Goal: Task Accomplishment & Management: Manage account settings

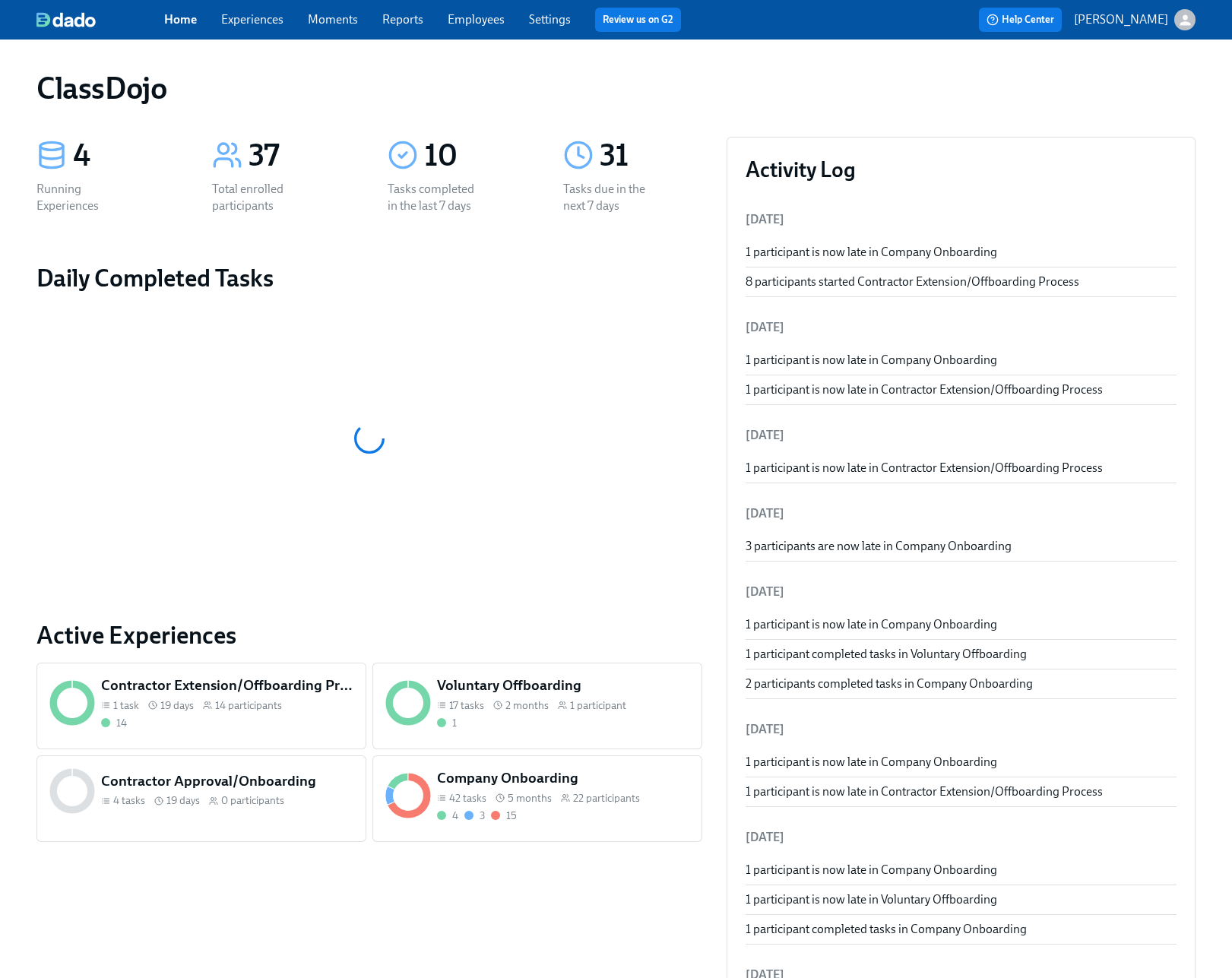
click at [619, 803] on span "22 participants" at bounding box center [606, 798] width 67 height 15
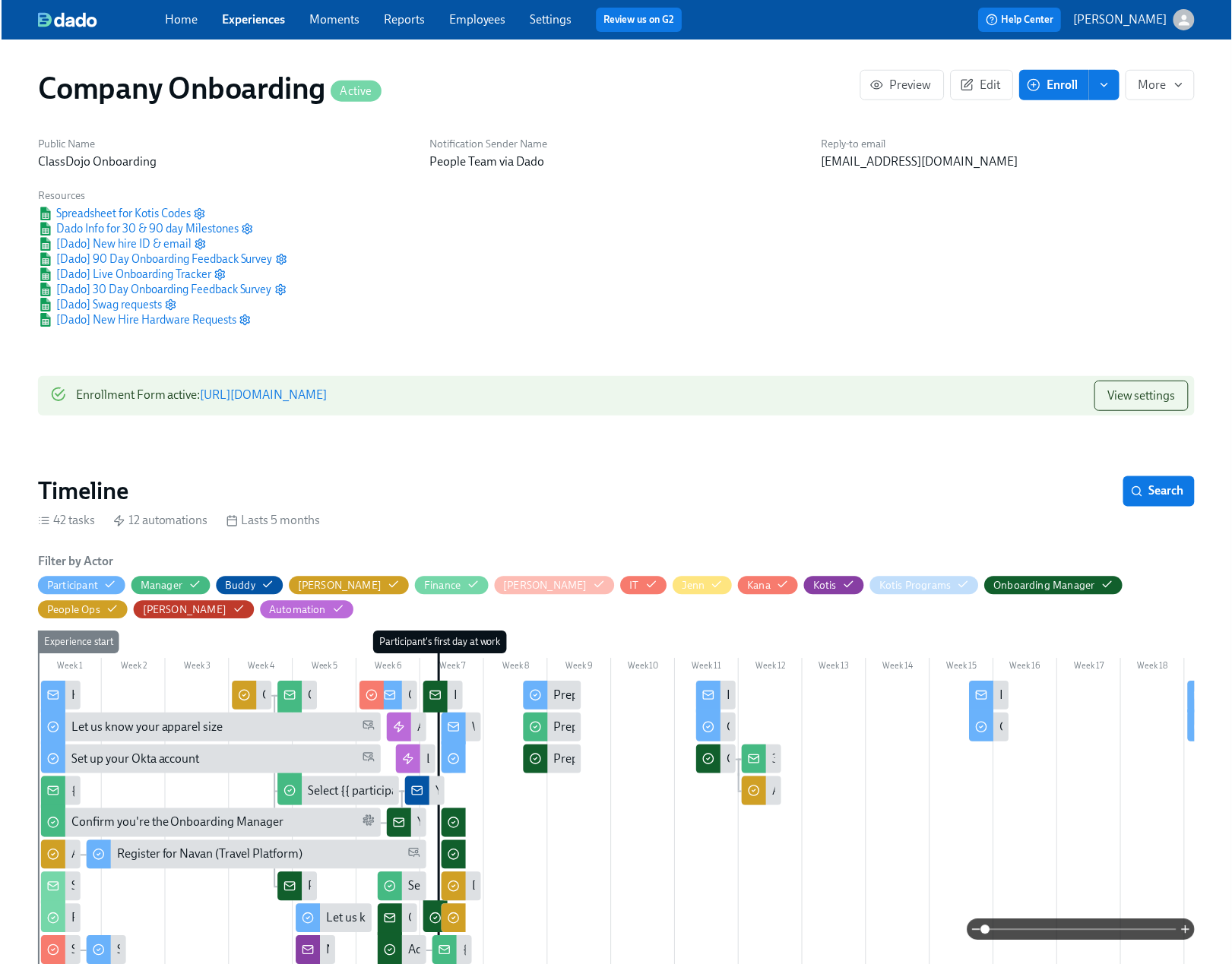
scroll to position [0, 21846]
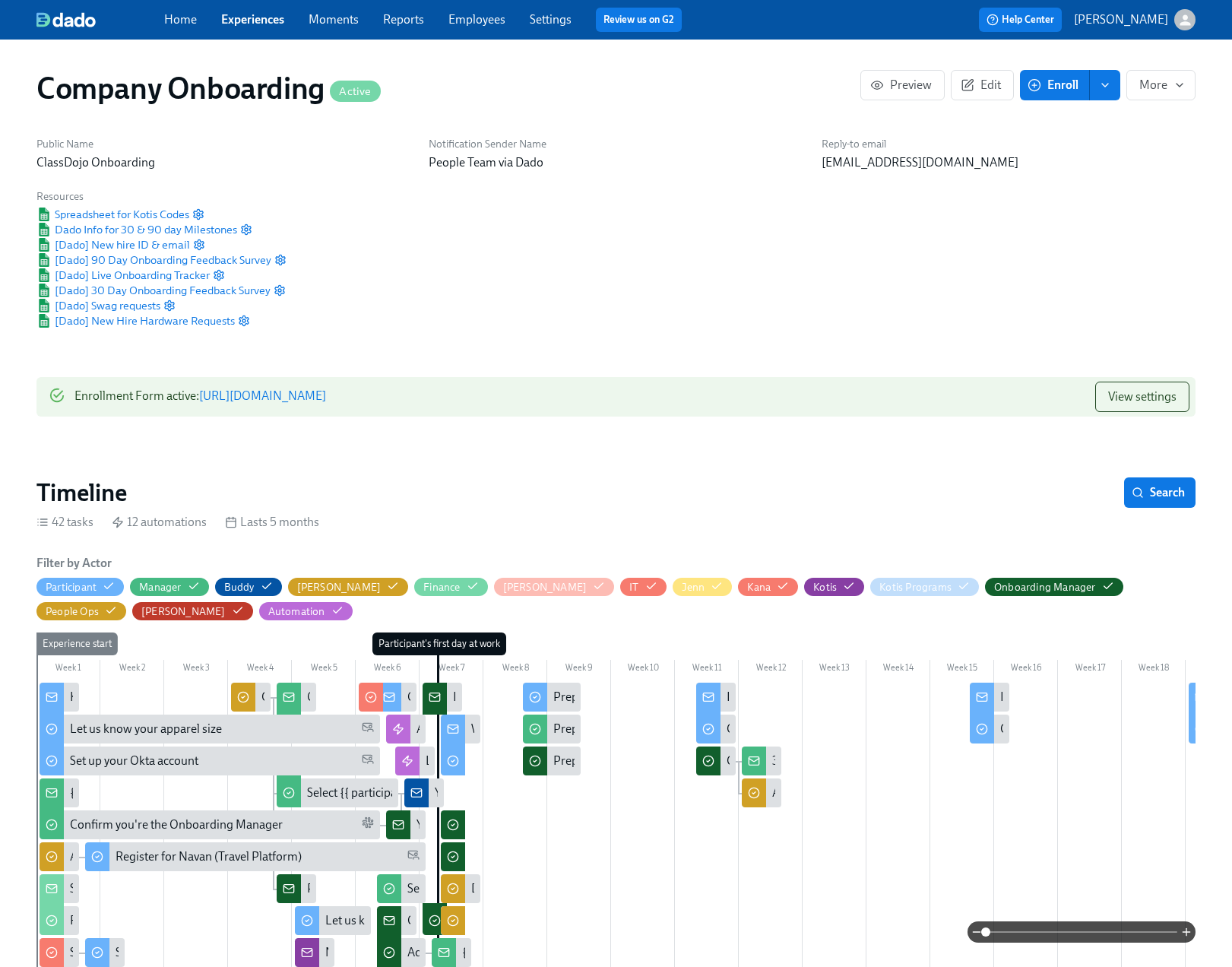
click at [542, 17] on link "Settings" at bounding box center [551, 19] width 42 height 15
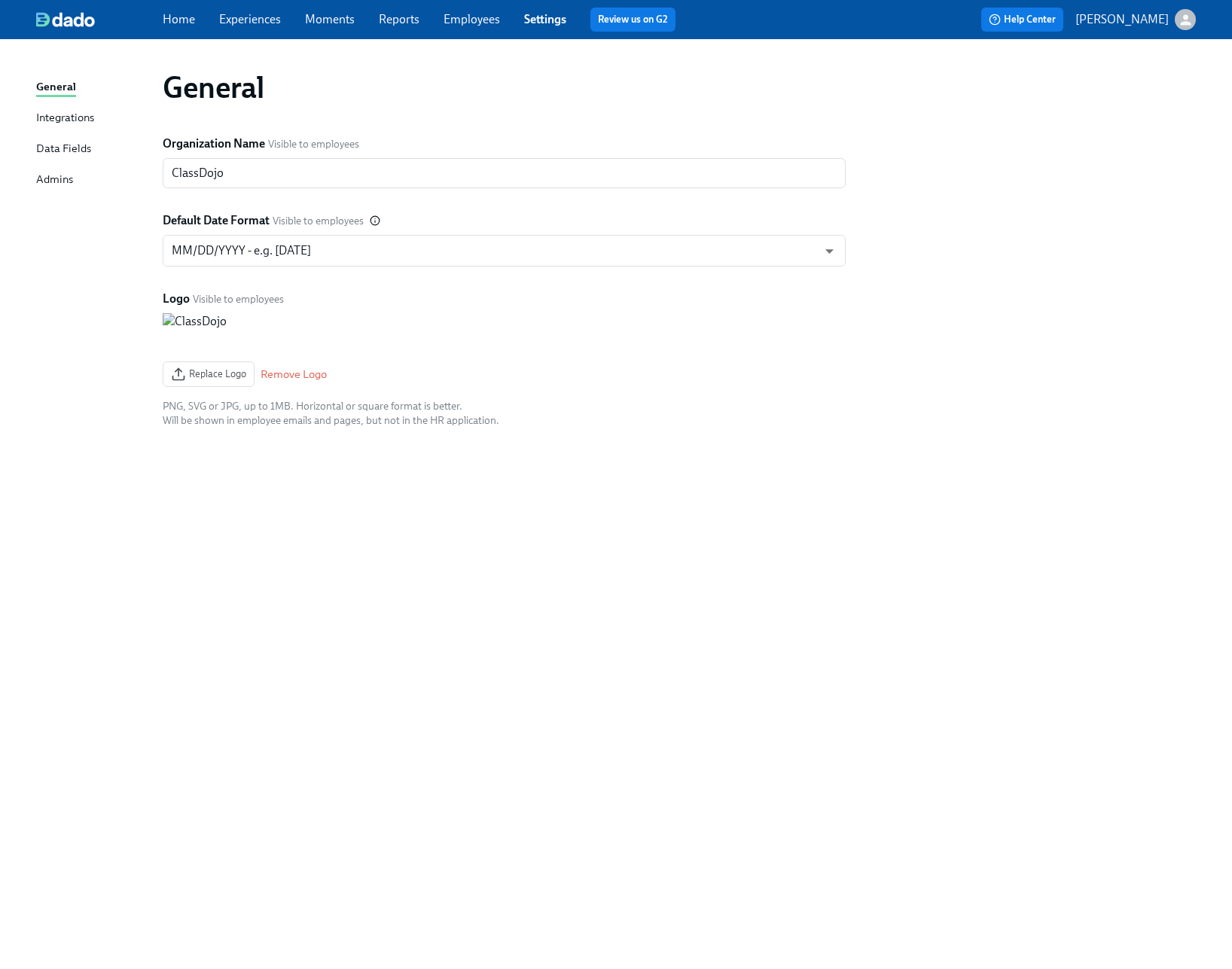
click at [478, 23] on link "Employees" at bounding box center [472, 19] width 57 height 15
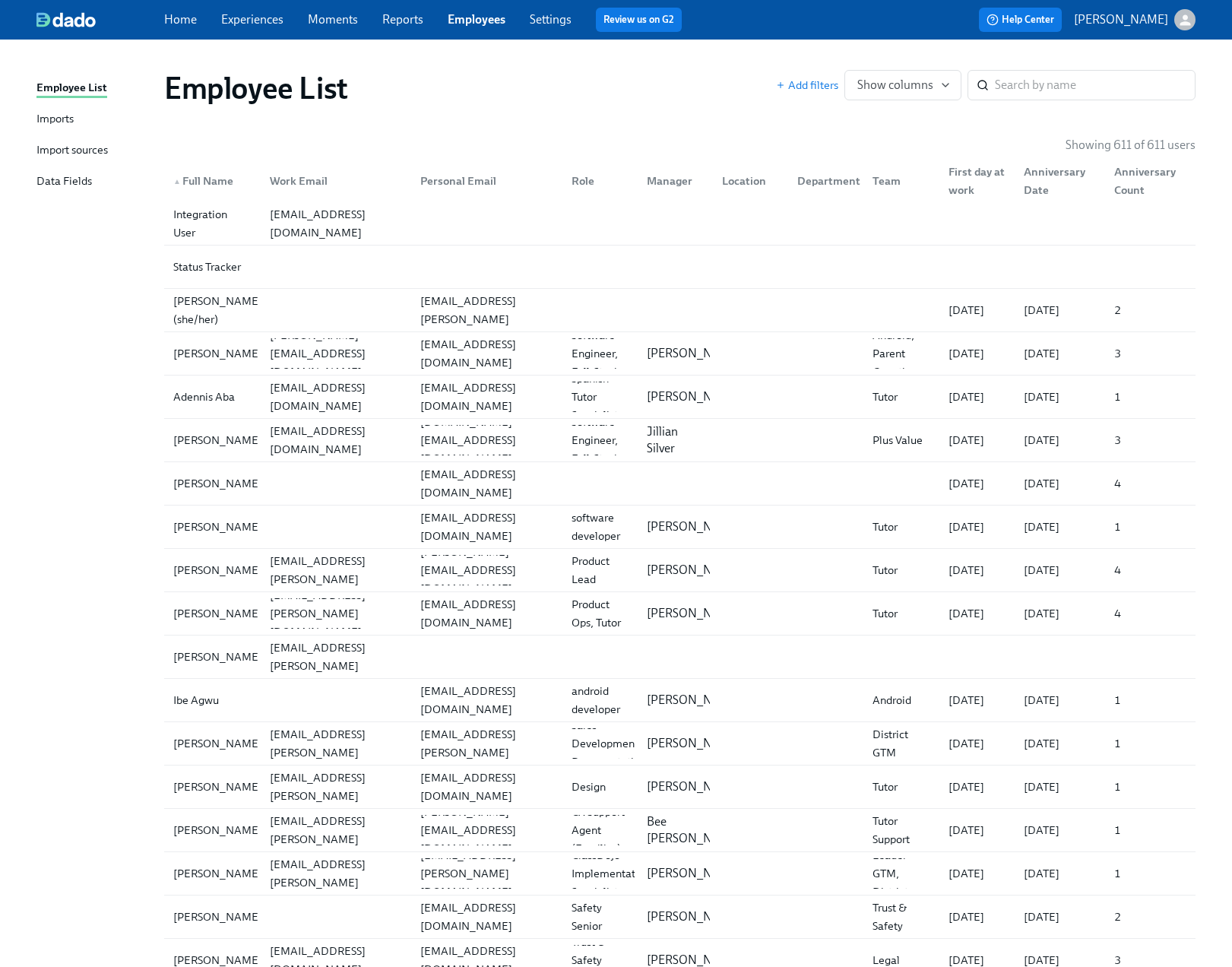
click at [92, 149] on div "Import sources" at bounding box center [72, 150] width 71 height 19
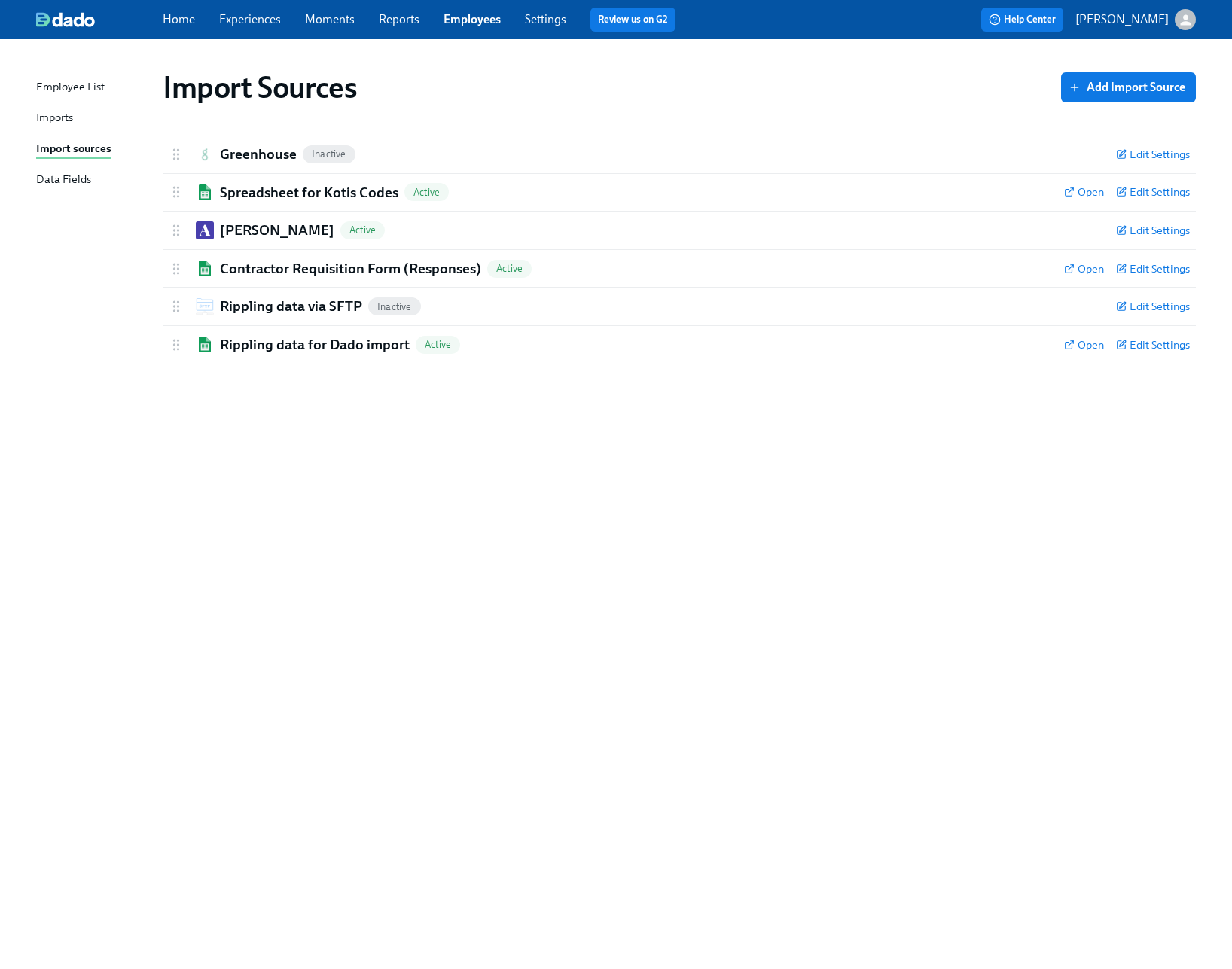
click at [45, 119] on div "Imports" at bounding box center [55, 118] width 37 height 19
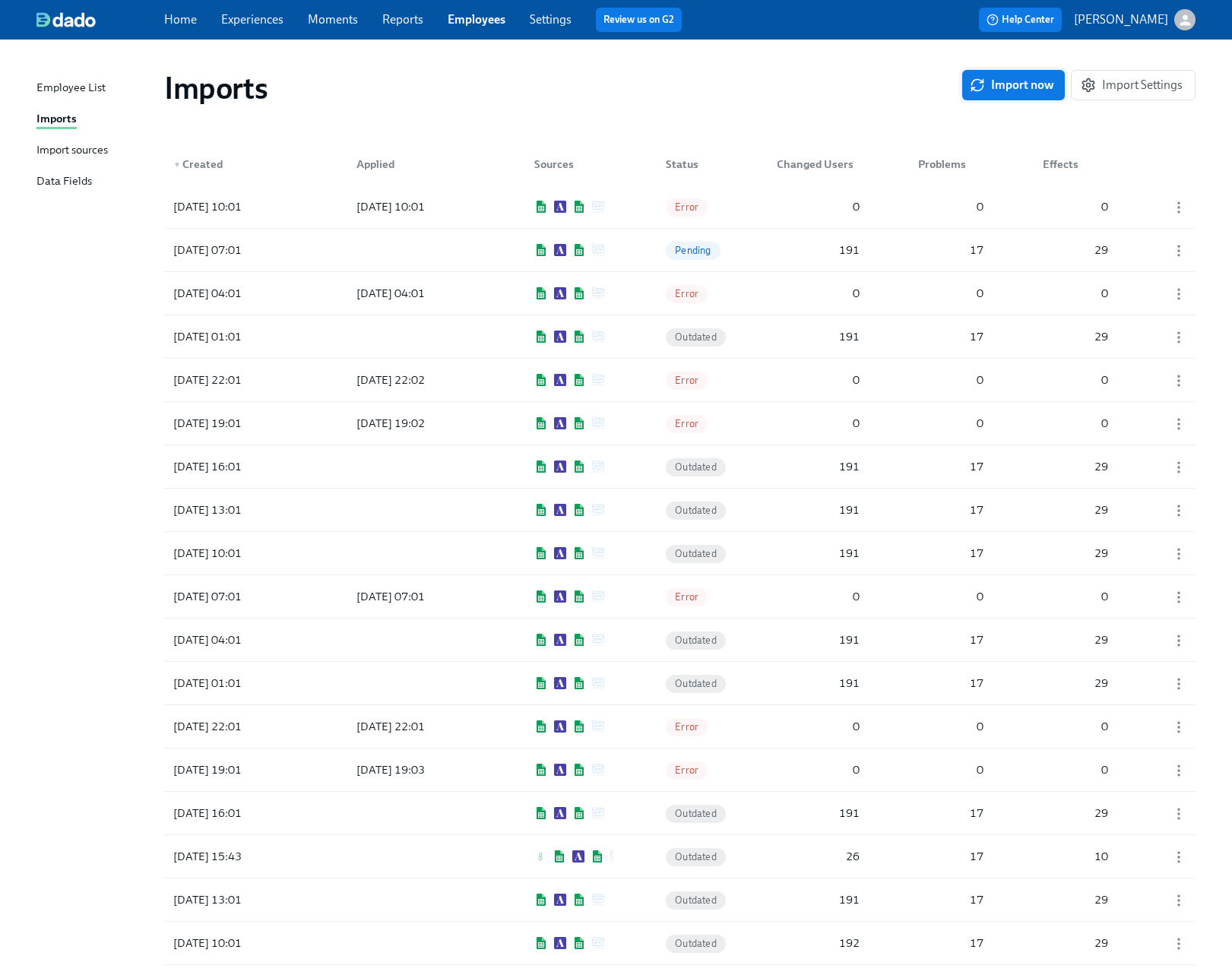
click at [987, 80] on span "Import now" at bounding box center [1013, 84] width 81 height 15
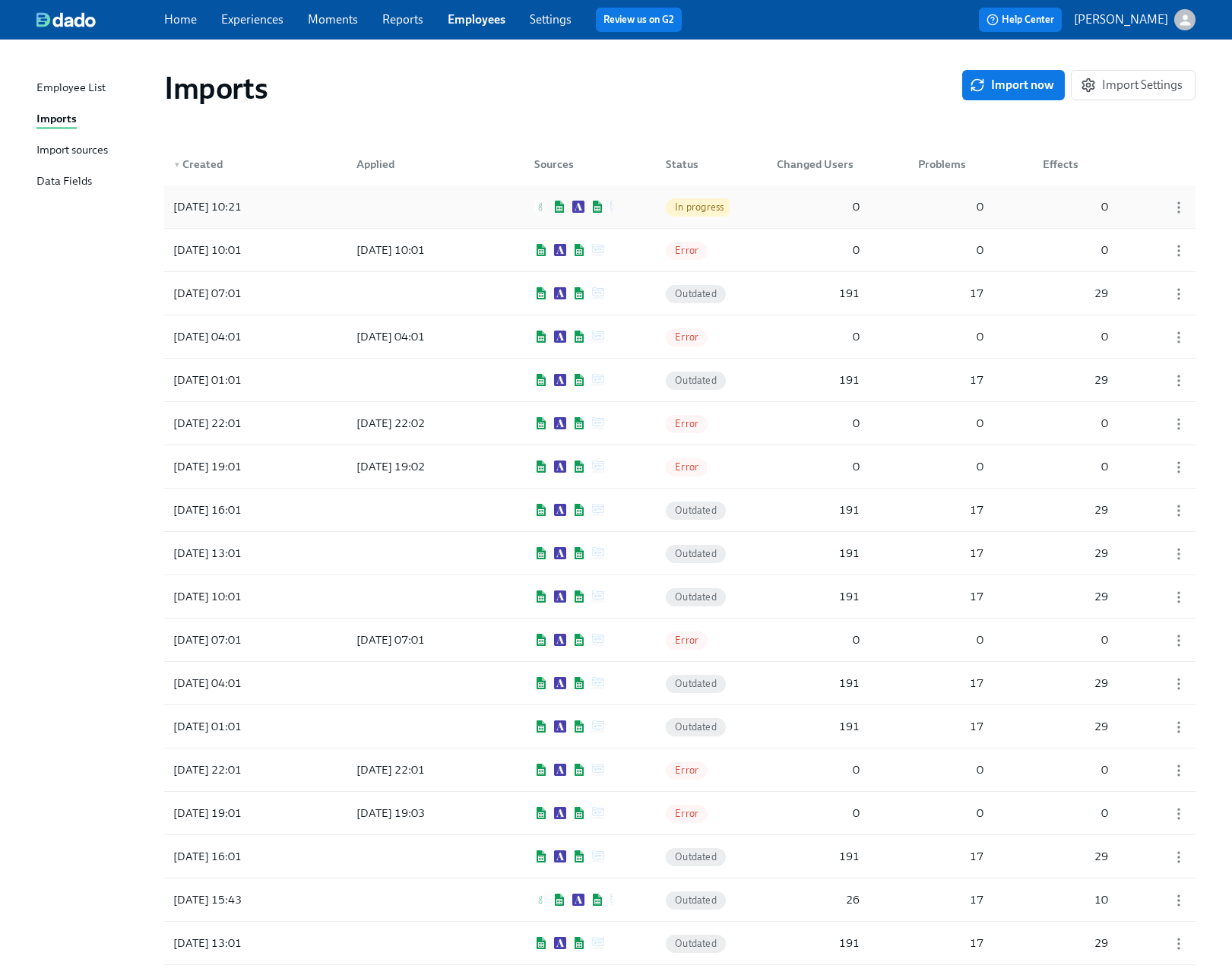
click at [455, 209] on div at bounding box center [412, 207] width 136 height 31
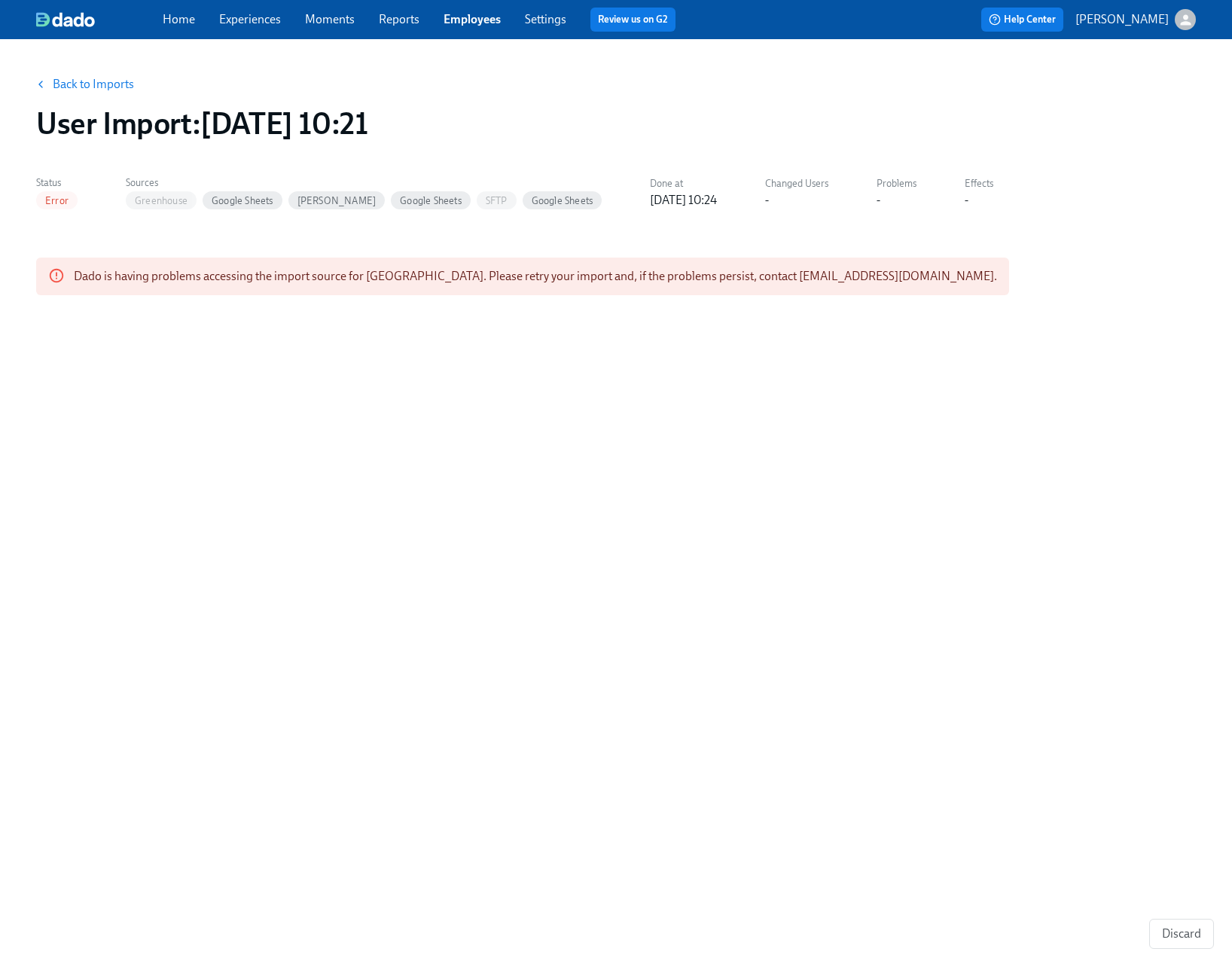
click at [513, 550] on div "Back to Imports User Import : [DATE] 10:21 Status Error Sources Greenhouse Goog…" at bounding box center [616, 494] width 1160 height 874
click at [76, 85] on link "Back to Imports" at bounding box center [93, 83] width 81 height 15
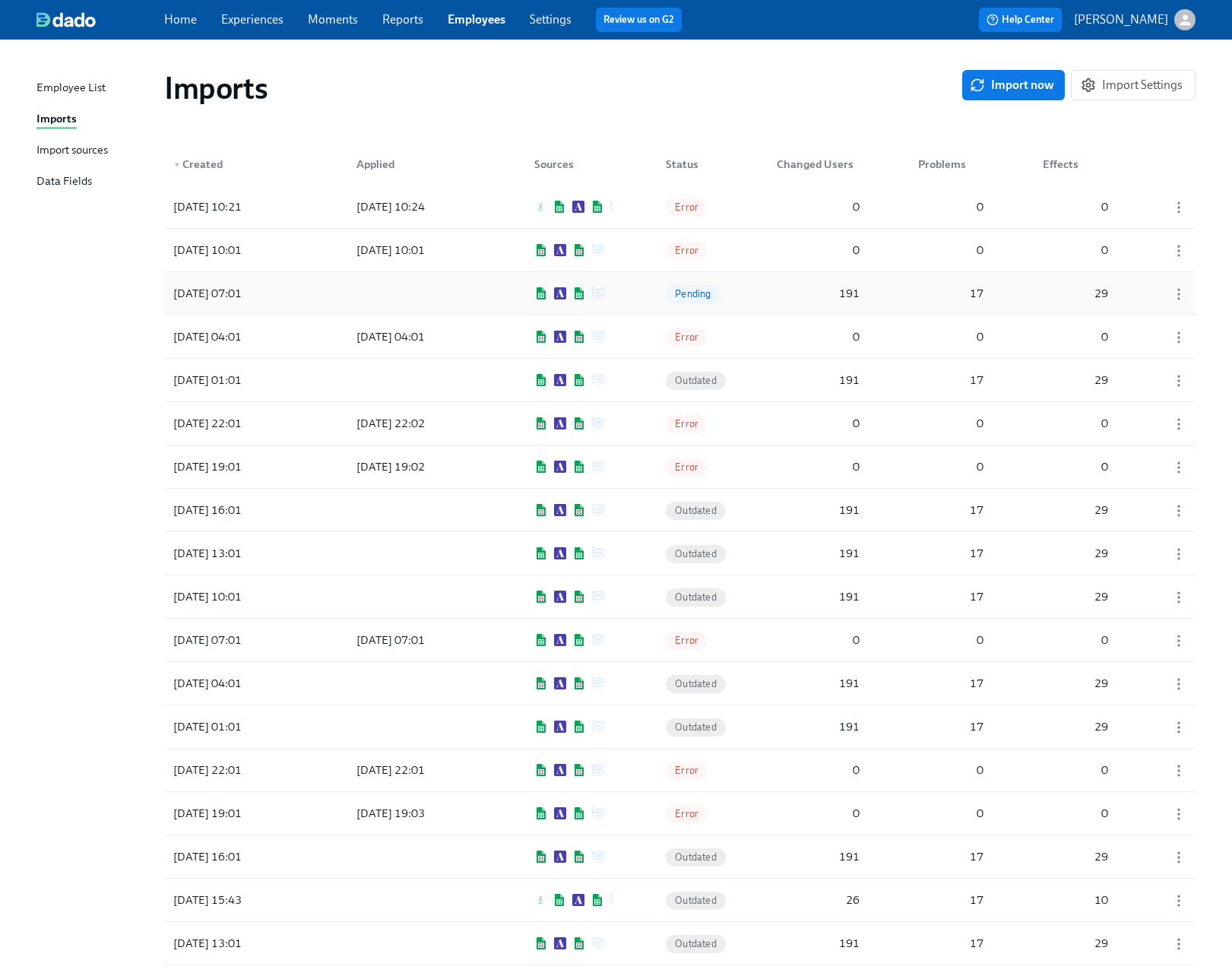
click at [644, 300] on div "[DATE] 07:01 Pending 191 17 29" at bounding box center [679, 293] width 1031 height 43
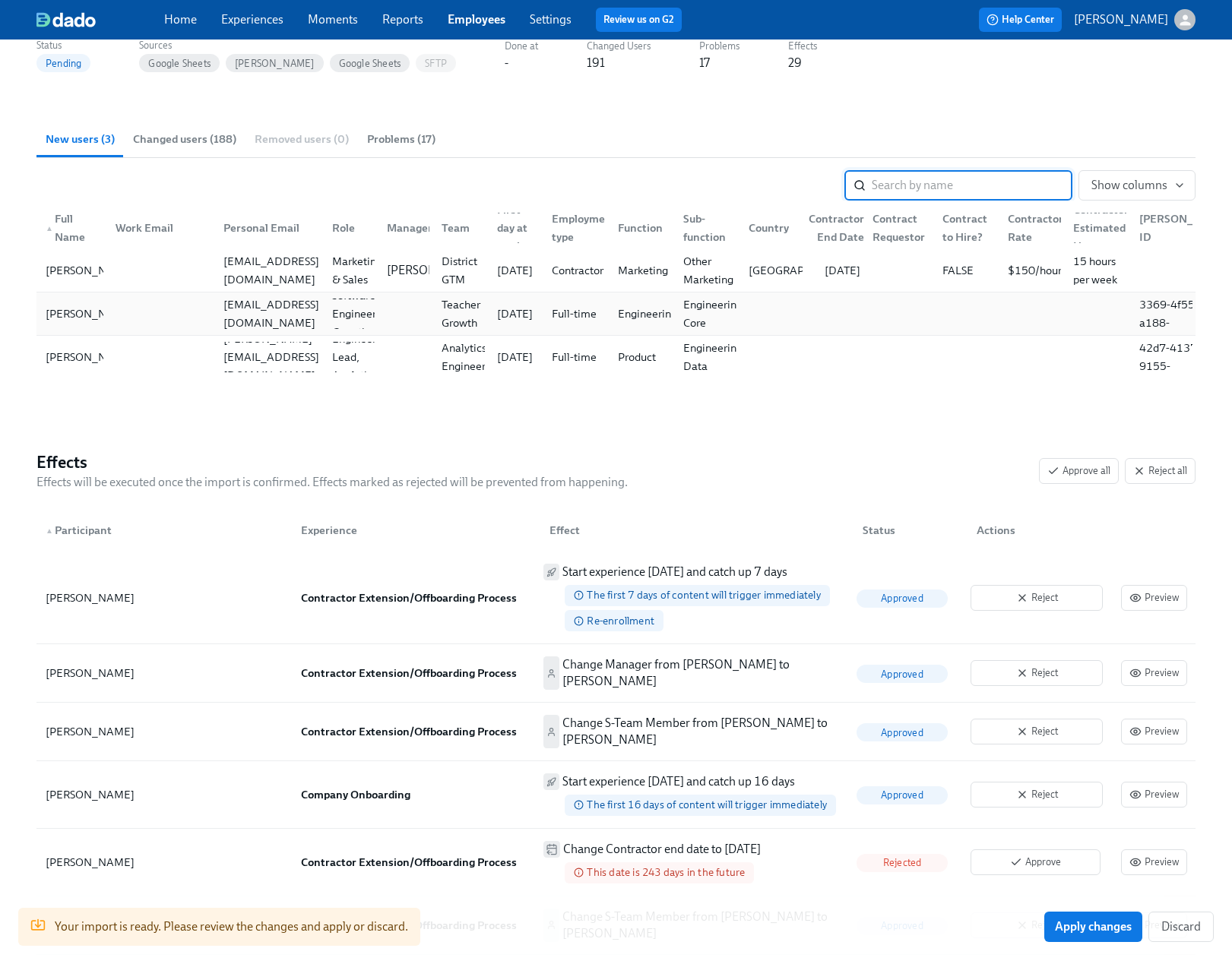
scroll to position [323, 0]
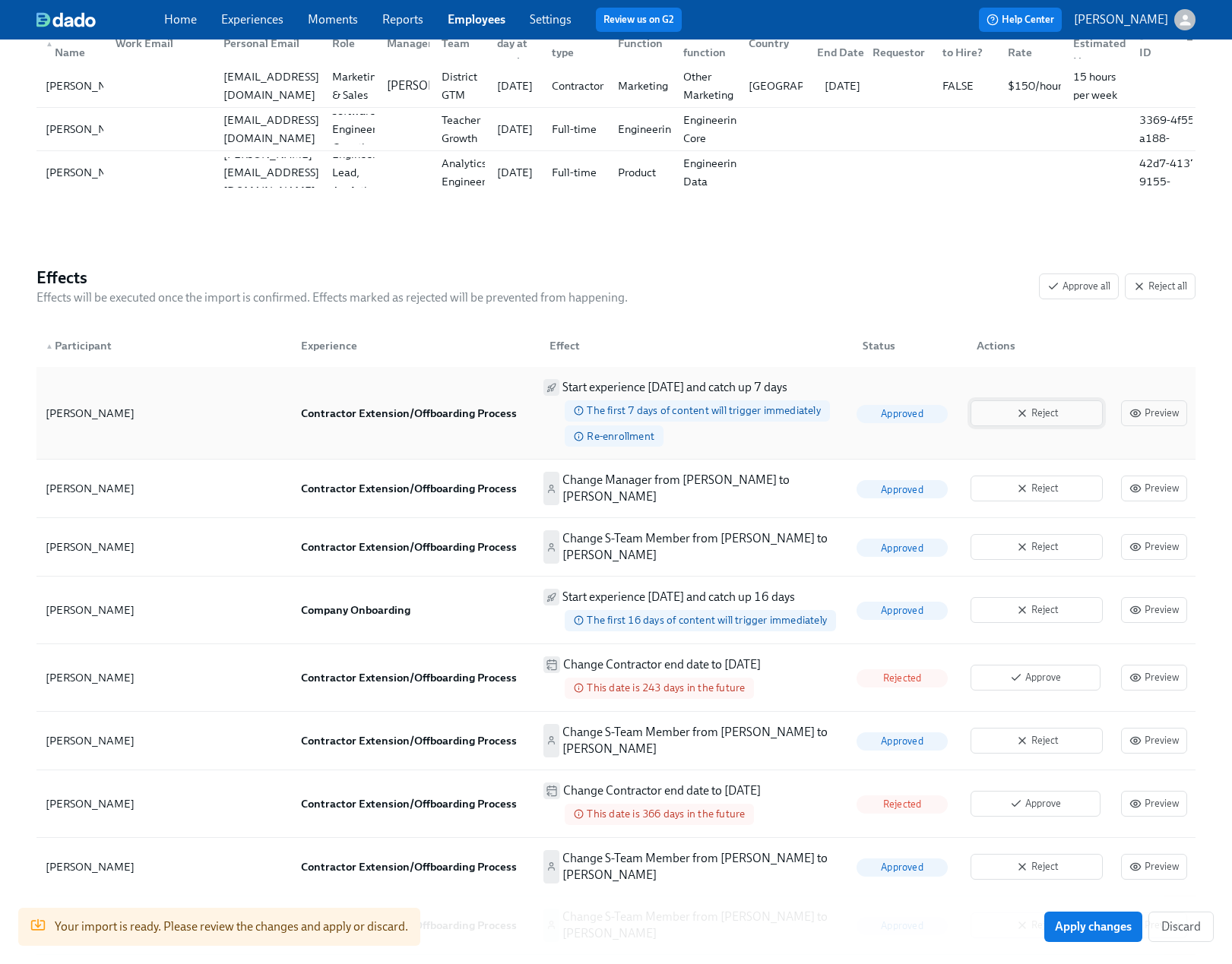
click at [1022, 411] on span "Reject" at bounding box center [1036, 412] width 116 height 15
click at [1025, 486] on icon "button" at bounding box center [1022, 488] width 6 height 6
click at [1037, 554] on span "Reject" at bounding box center [1036, 547] width 116 height 15
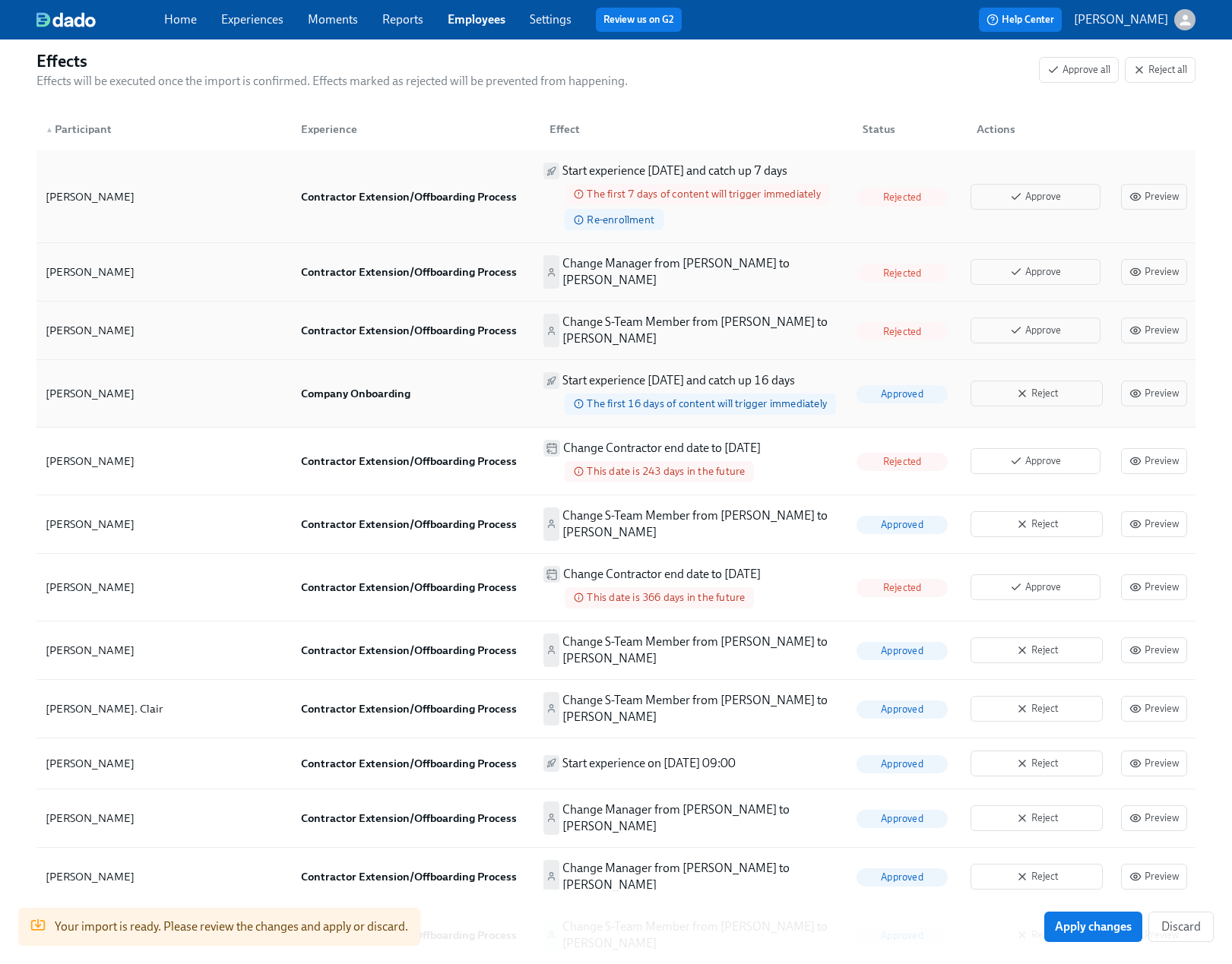
scroll to position [609, 0]
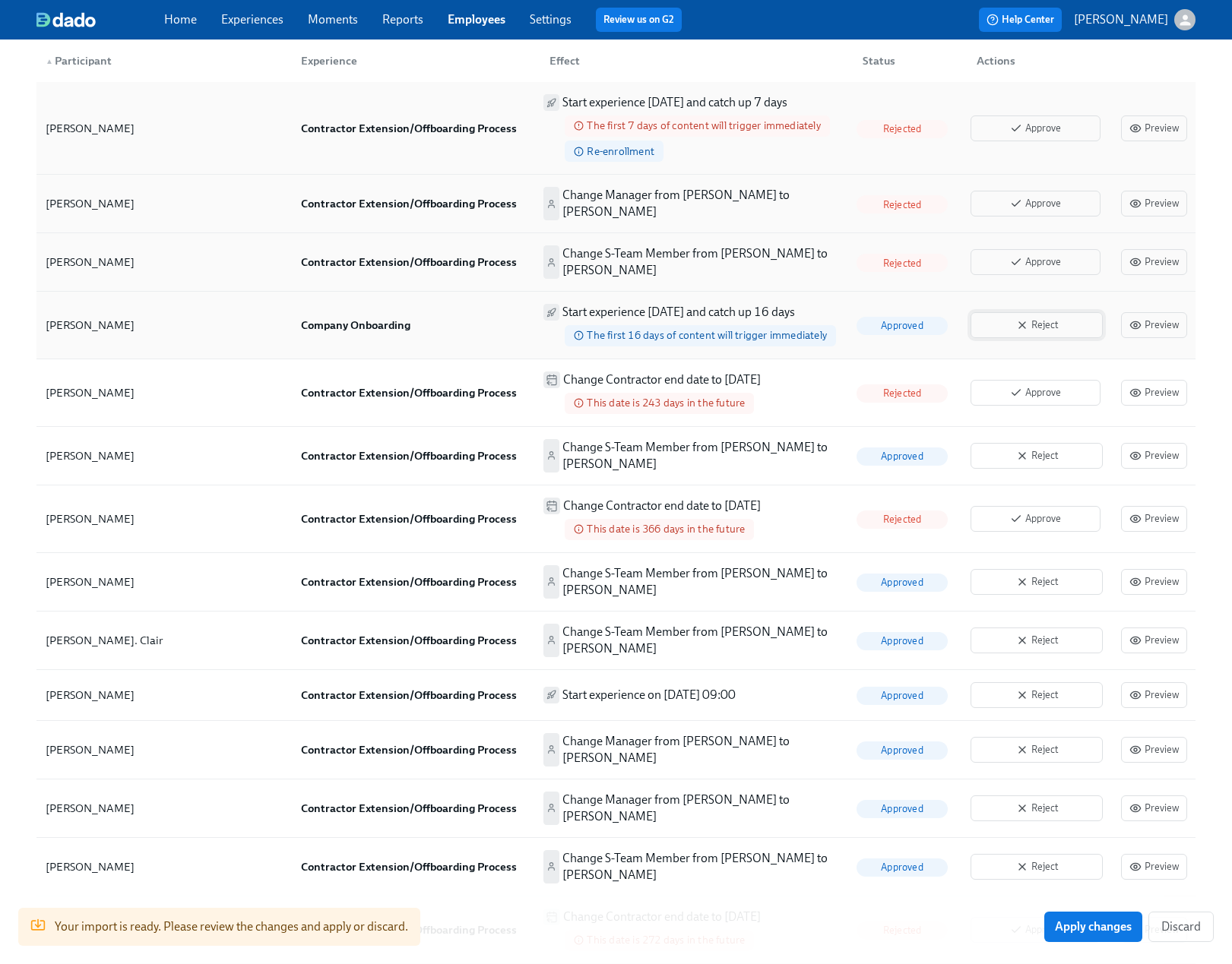
click at [1003, 321] on span "Reject" at bounding box center [1036, 324] width 116 height 15
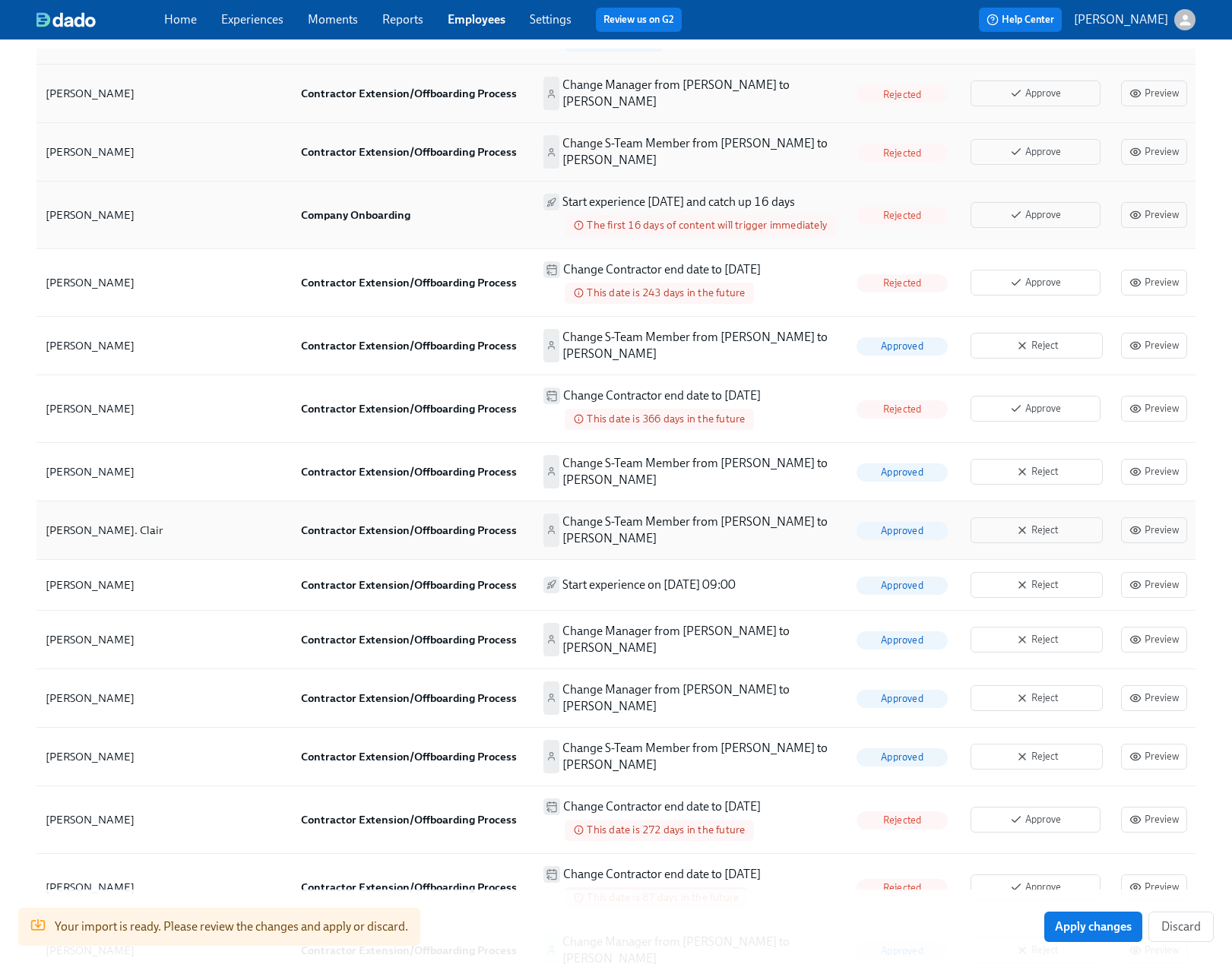
scroll to position [729, 0]
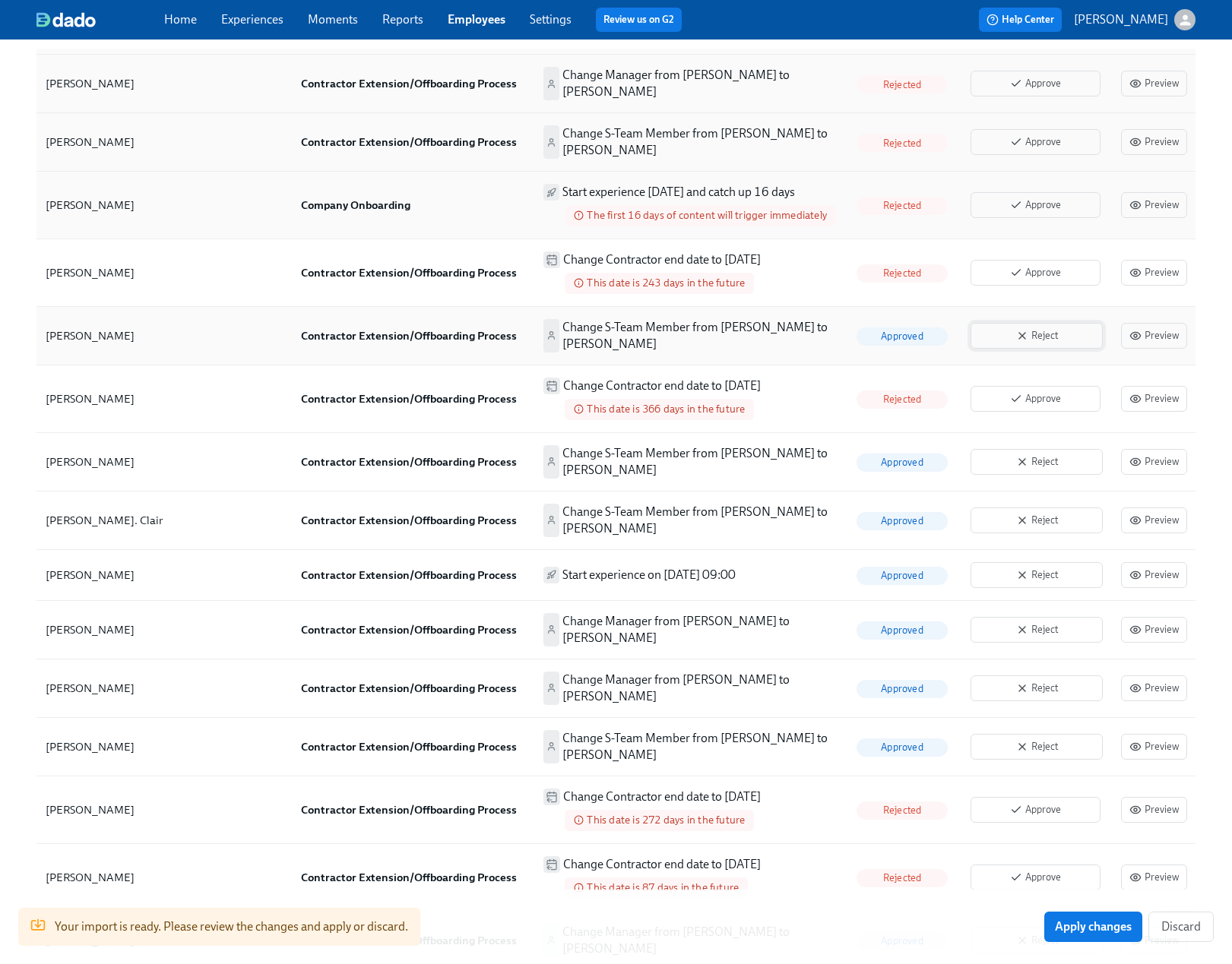
click at [1049, 338] on span "Reject" at bounding box center [1036, 335] width 116 height 15
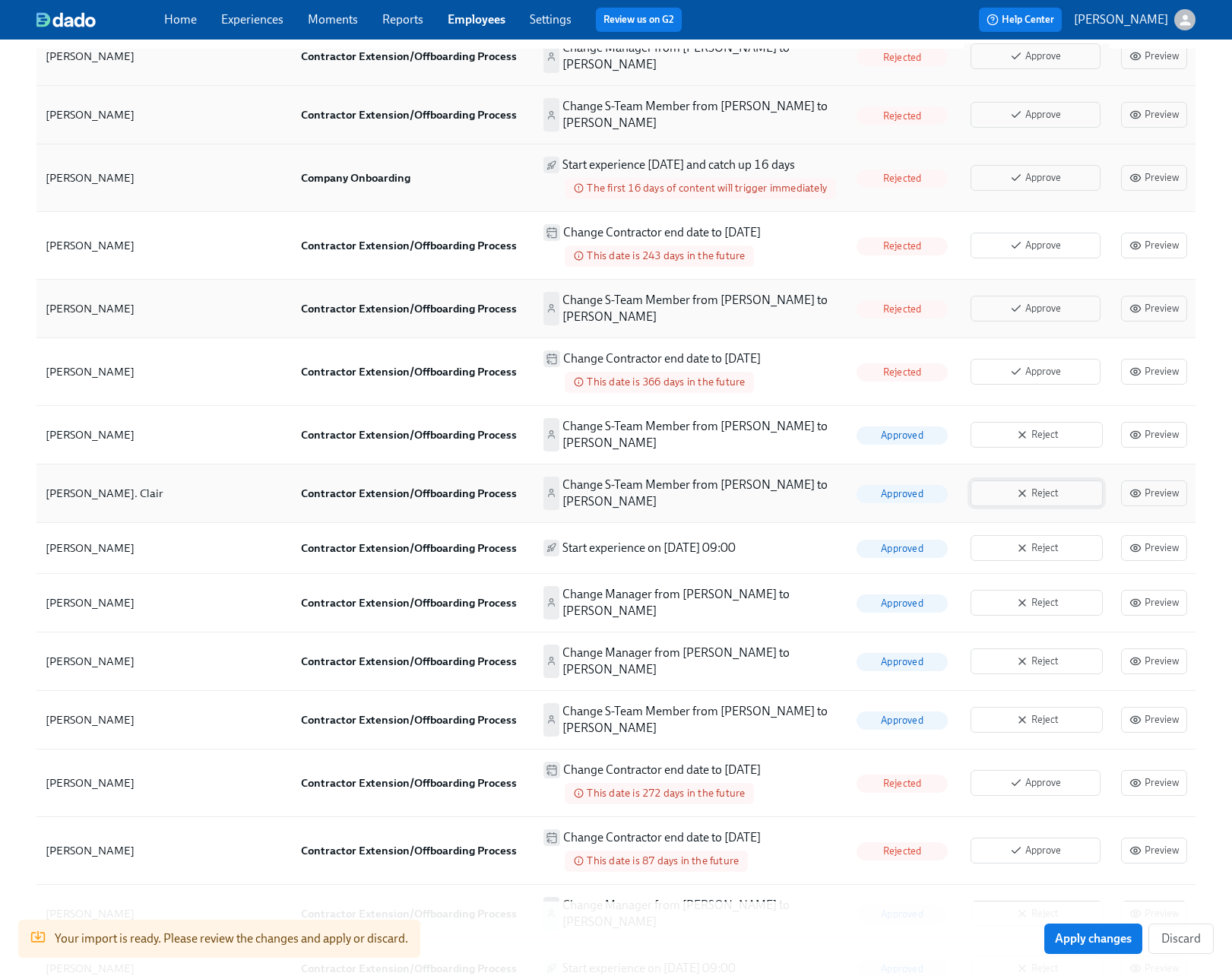
scroll to position [756, 0]
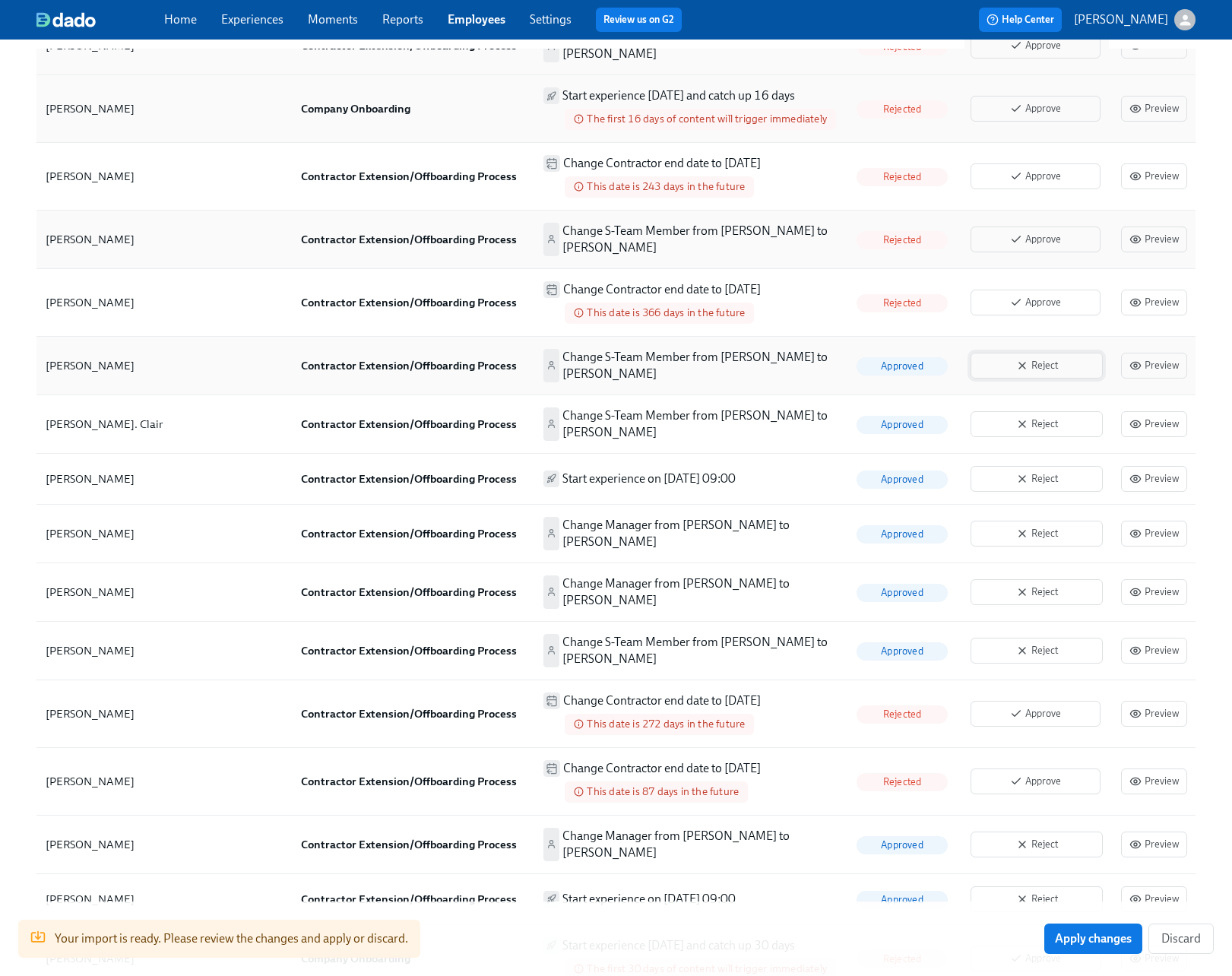
click at [1043, 371] on span "Reject" at bounding box center [1036, 365] width 116 height 15
click at [1045, 433] on button "Reject" at bounding box center [1036, 424] width 132 height 26
click at [1032, 487] on button "Reject" at bounding box center [1036, 479] width 132 height 26
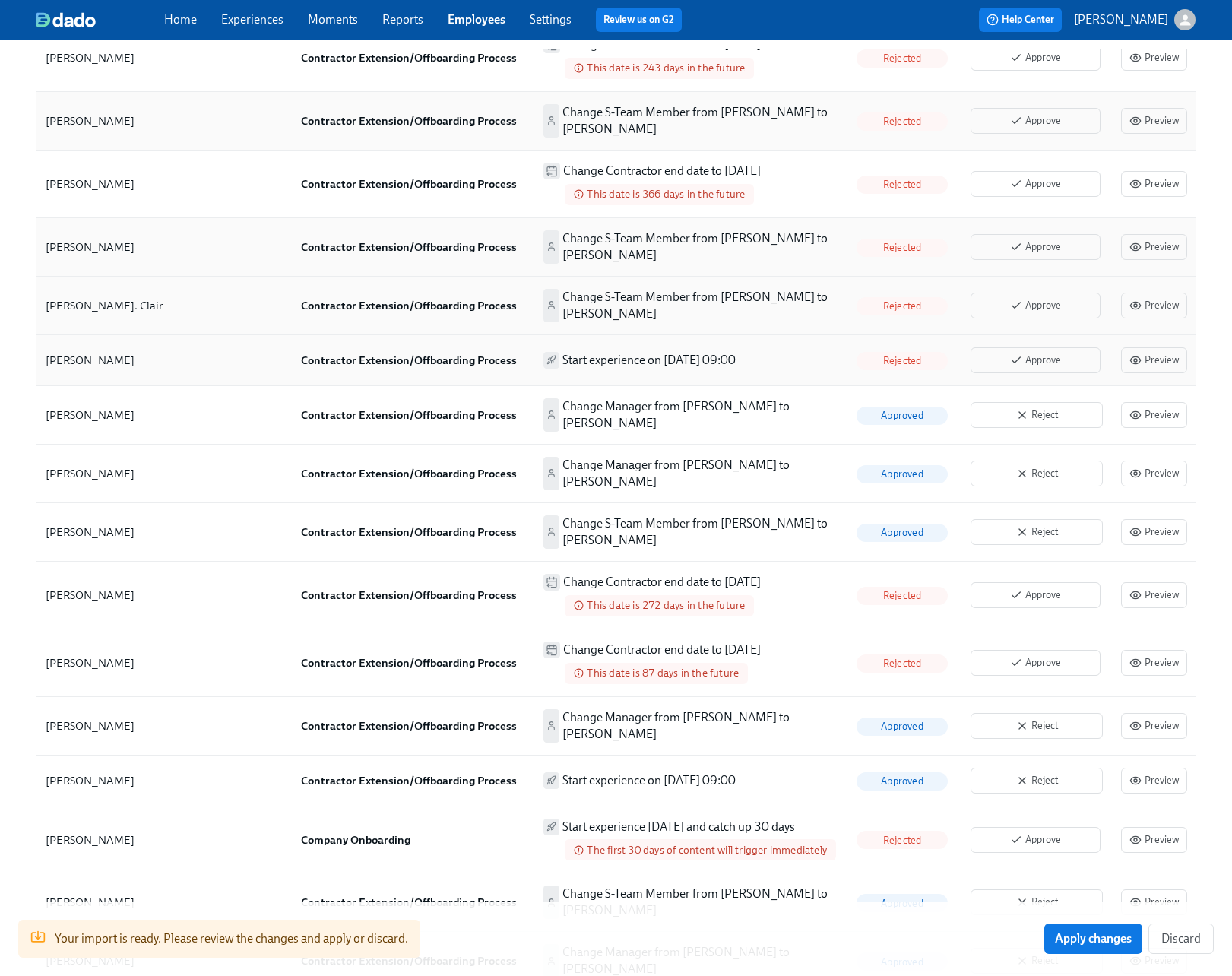
scroll to position [876, 0]
click at [1035, 413] on span "Reject" at bounding box center [1036, 413] width 116 height 15
click at [1039, 470] on span "Reject" at bounding box center [1036, 472] width 116 height 15
click at [1032, 526] on span "Reject" at bounding box center [1036, 531] width 116 height 15
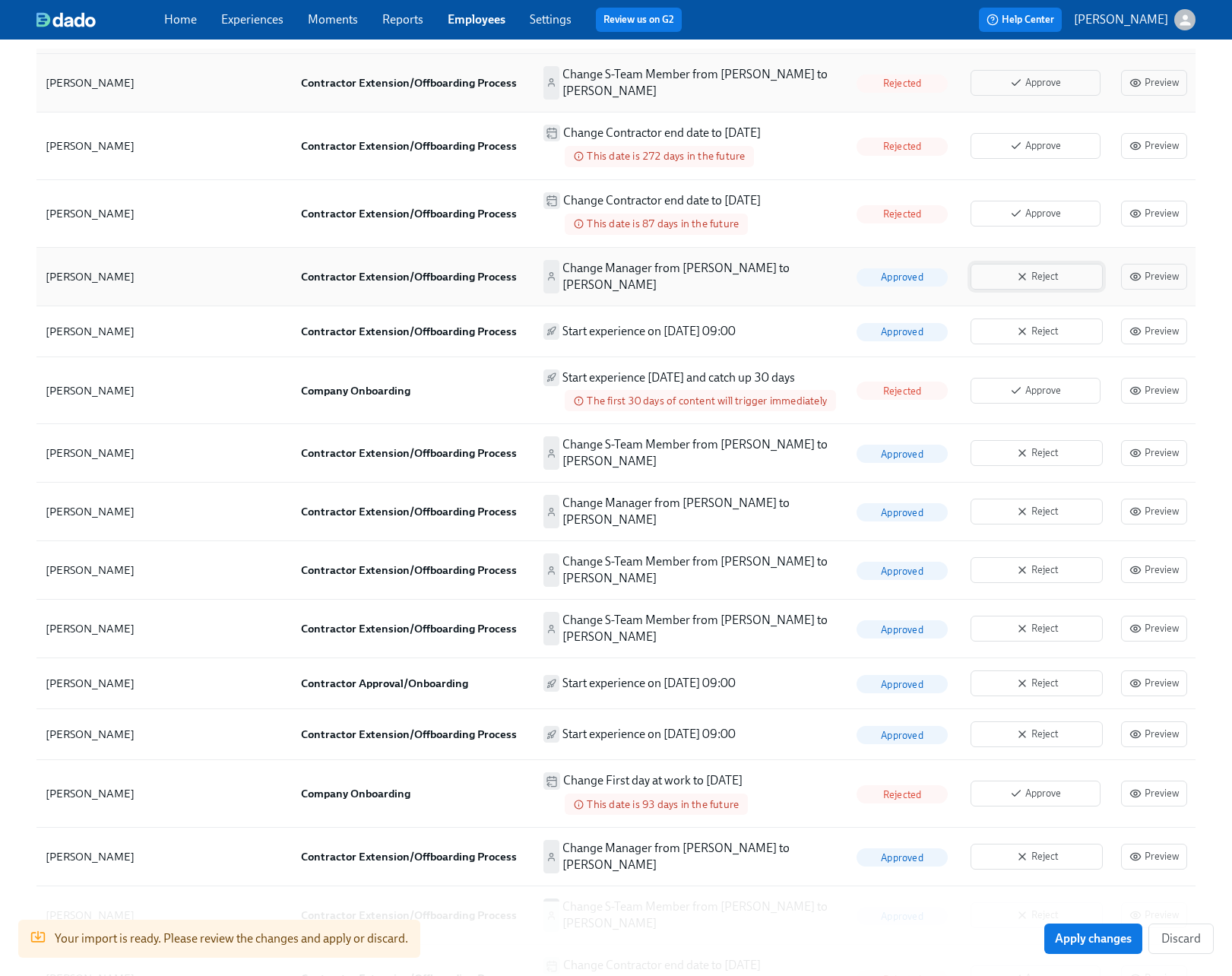
scroll to position [1322, 0]
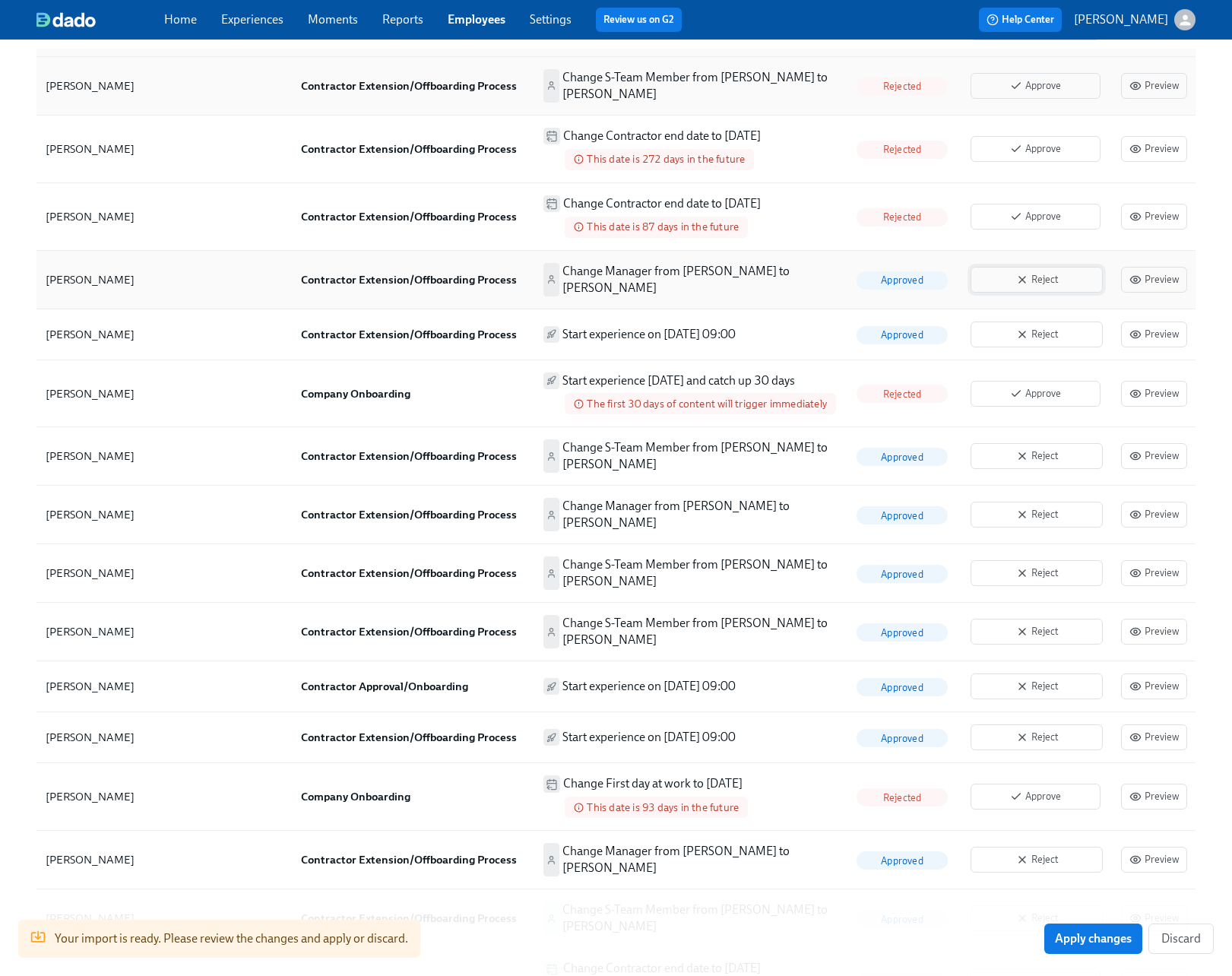
click at [1040, 272] on span "Reject" at bounding box center [1036, 279] width 116 height 15
click at [1036, 326] on span "Reject" at bounding box center [1036, 333] width 116 height 15
click at [1026, 450] on icon "button" at bounding box center [1022, 456] width 12 height 12
click at [1023, 511] on icon "button" at bounding box center [1022, 514] width 6 height 6
click at [1019, 567] on icon "button" at bounding box center [1022, 573] width 12 height 12
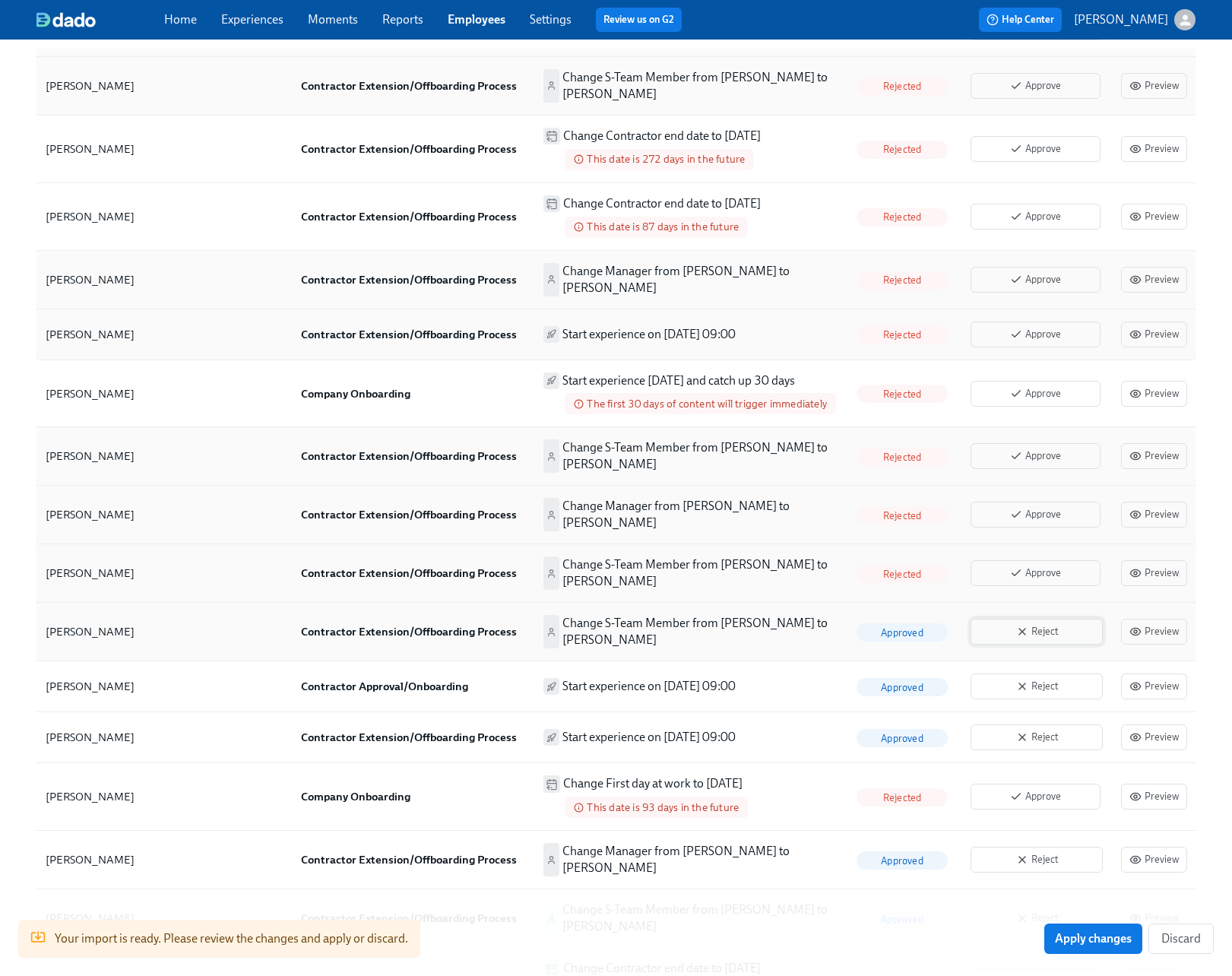
click at [1016, 626] on icon "button" at bounding box center [1022, 632] width 12 height 12
click at [1012, 678] on span "Reject" at bounding box center [1036, 685] width 116 height 15
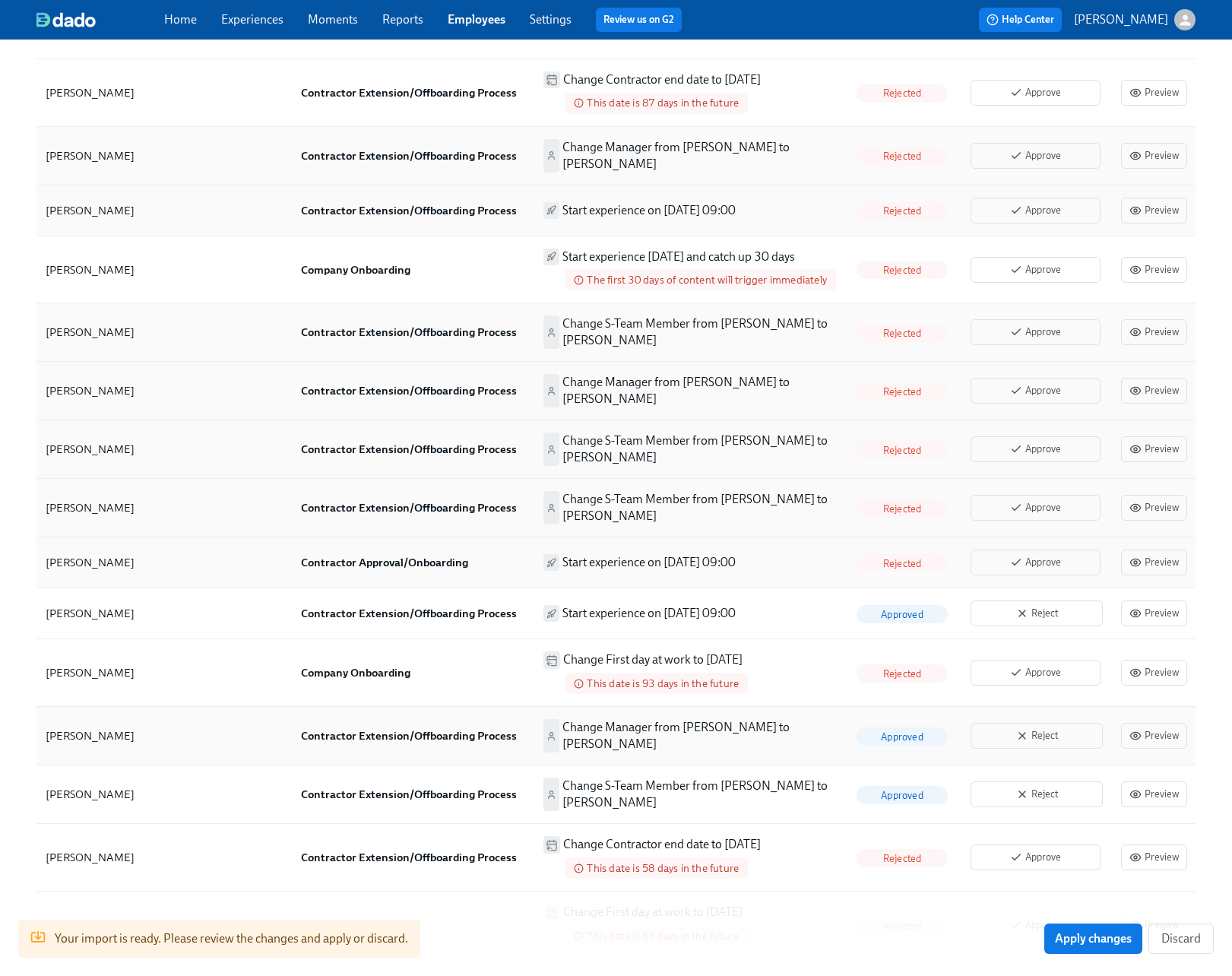
scroll to position [1448, 0]
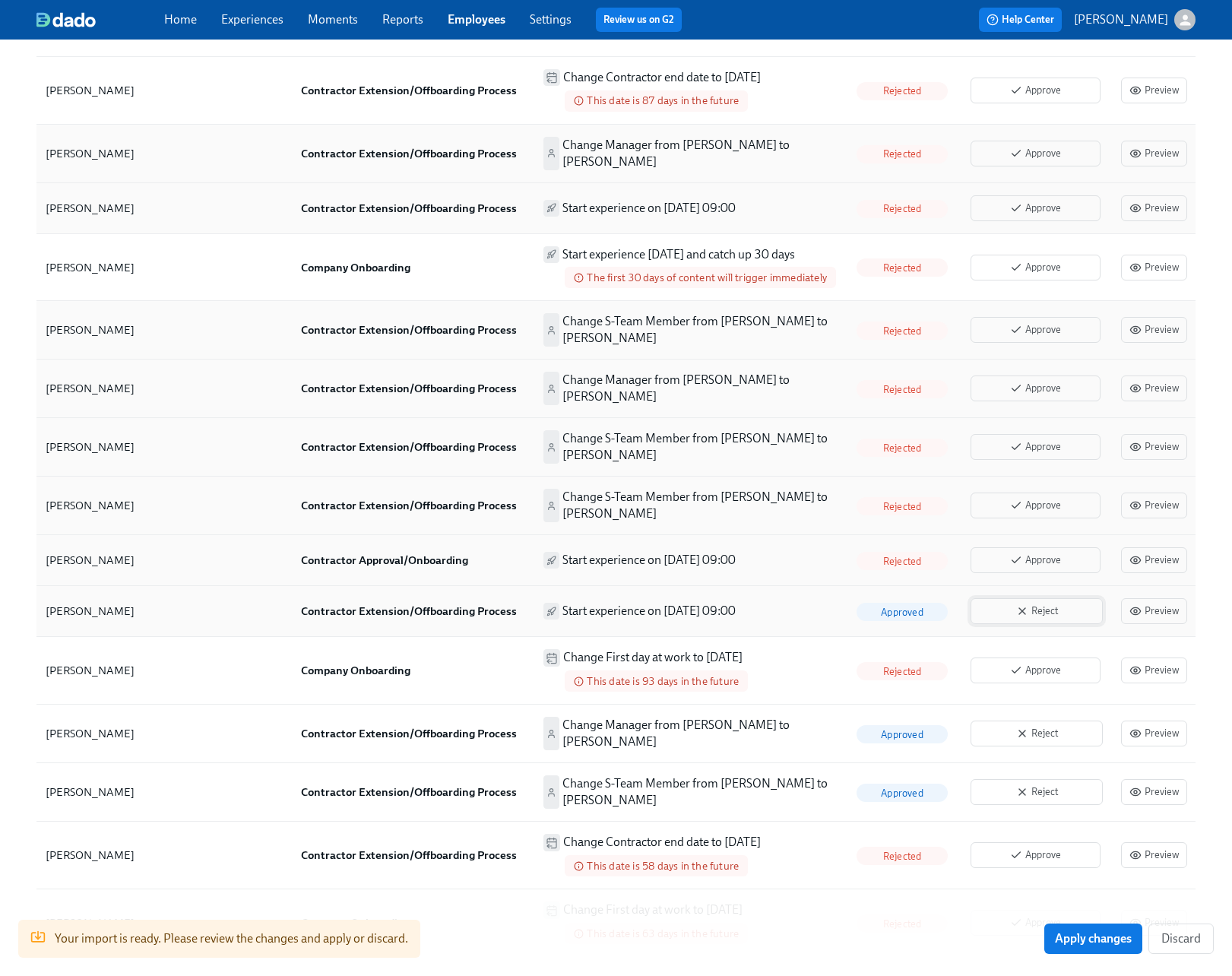
click at [1036, 598] on button "Reject" at bounding box center [1036, 611] width 132 height 26
click at [1036, 721] on button "Reject" at bounding box center [1036, 734] width 132 height 26
click at [1036, 784] on span "Reject" at bounding box center [1036, 791] width 116 height 15
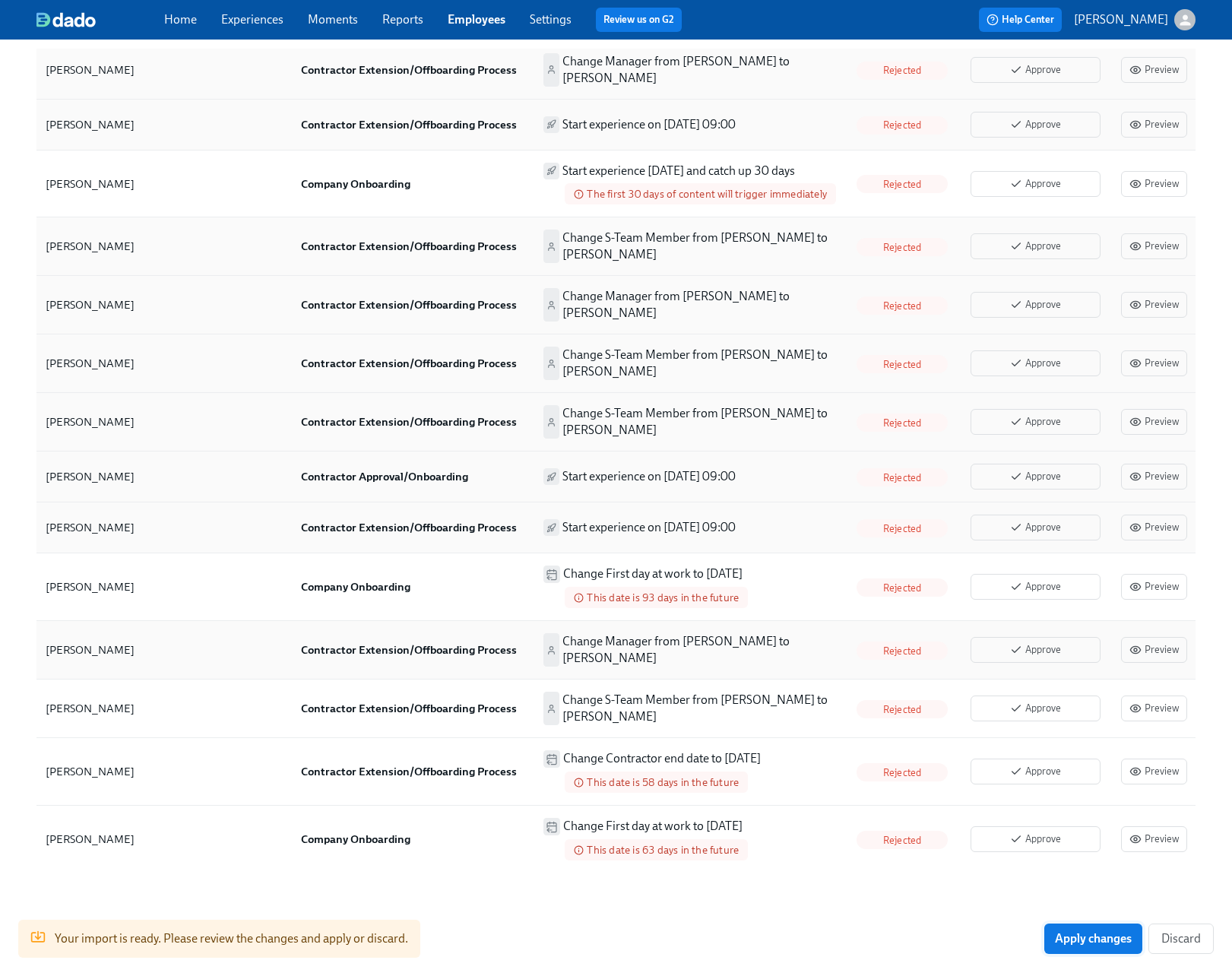
click at [1069, 945] on span "Apply changes" at bounding box center [1094, 937] width 77 height 15
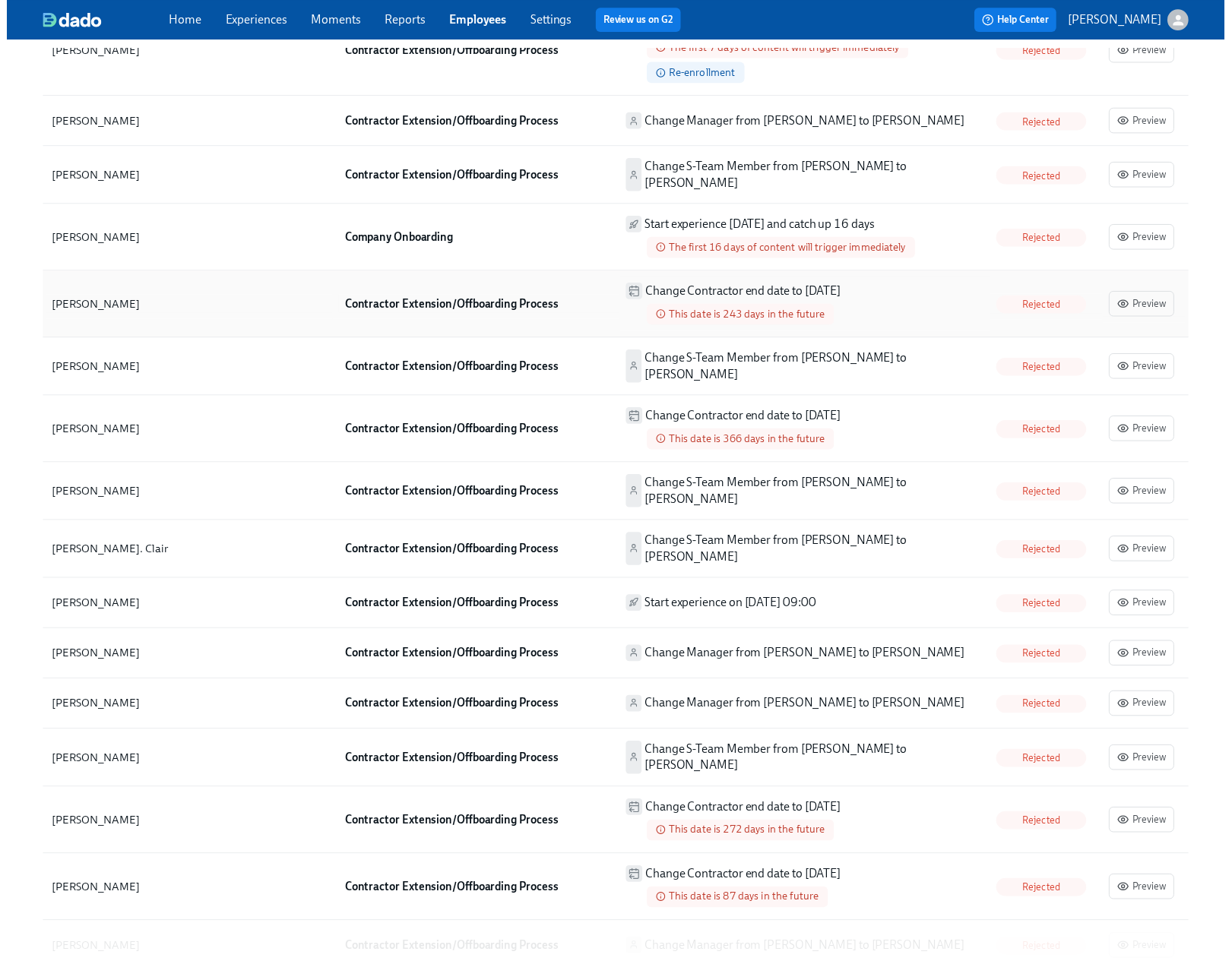
scroll to position [0, 0]
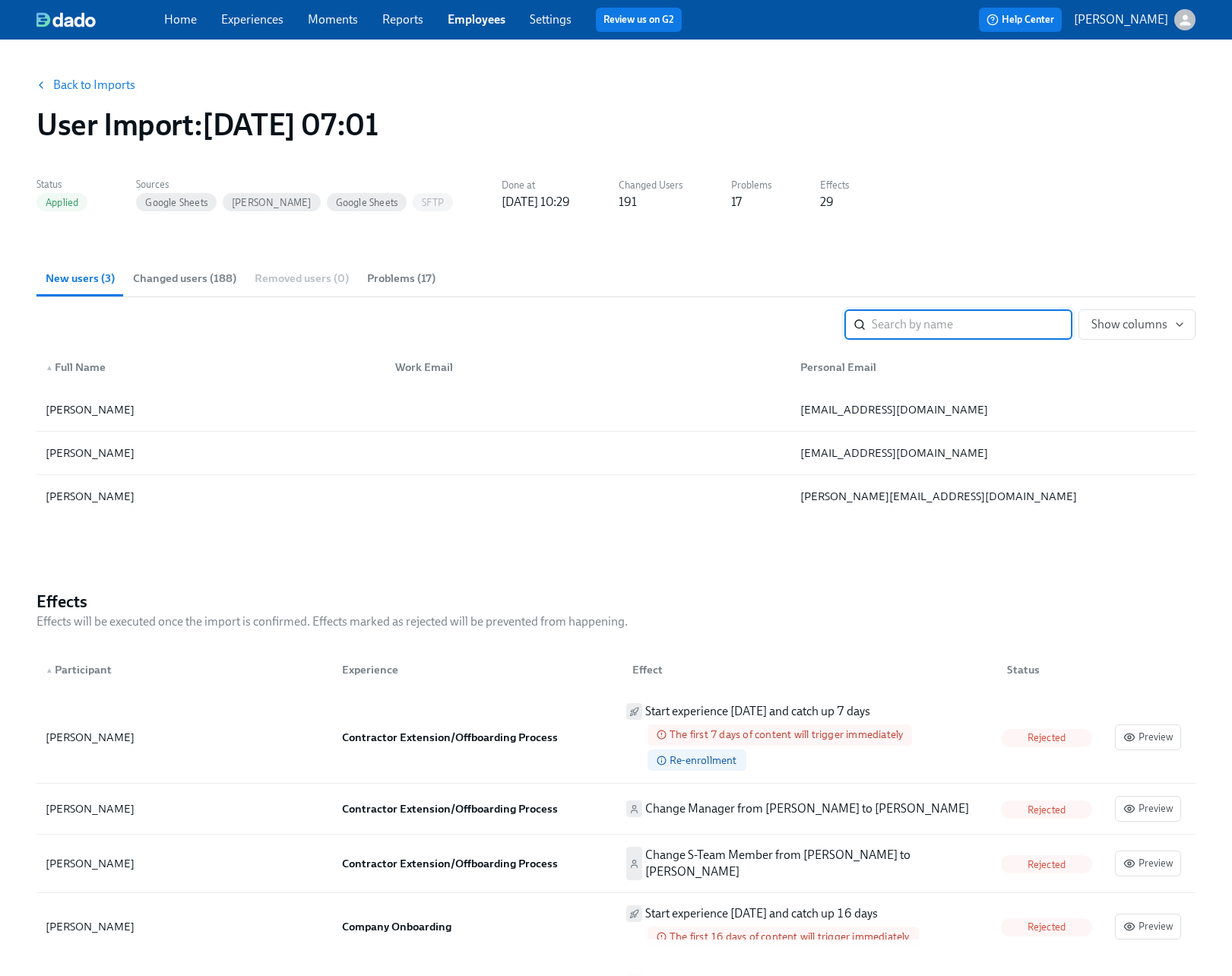
click at [108, 92] on button "Back to Imports" at bounding box center [87, 85] width 119 height 31
click at [267, 24] on link "Experiences" at bounding box center [252, 19] width 62 height 15
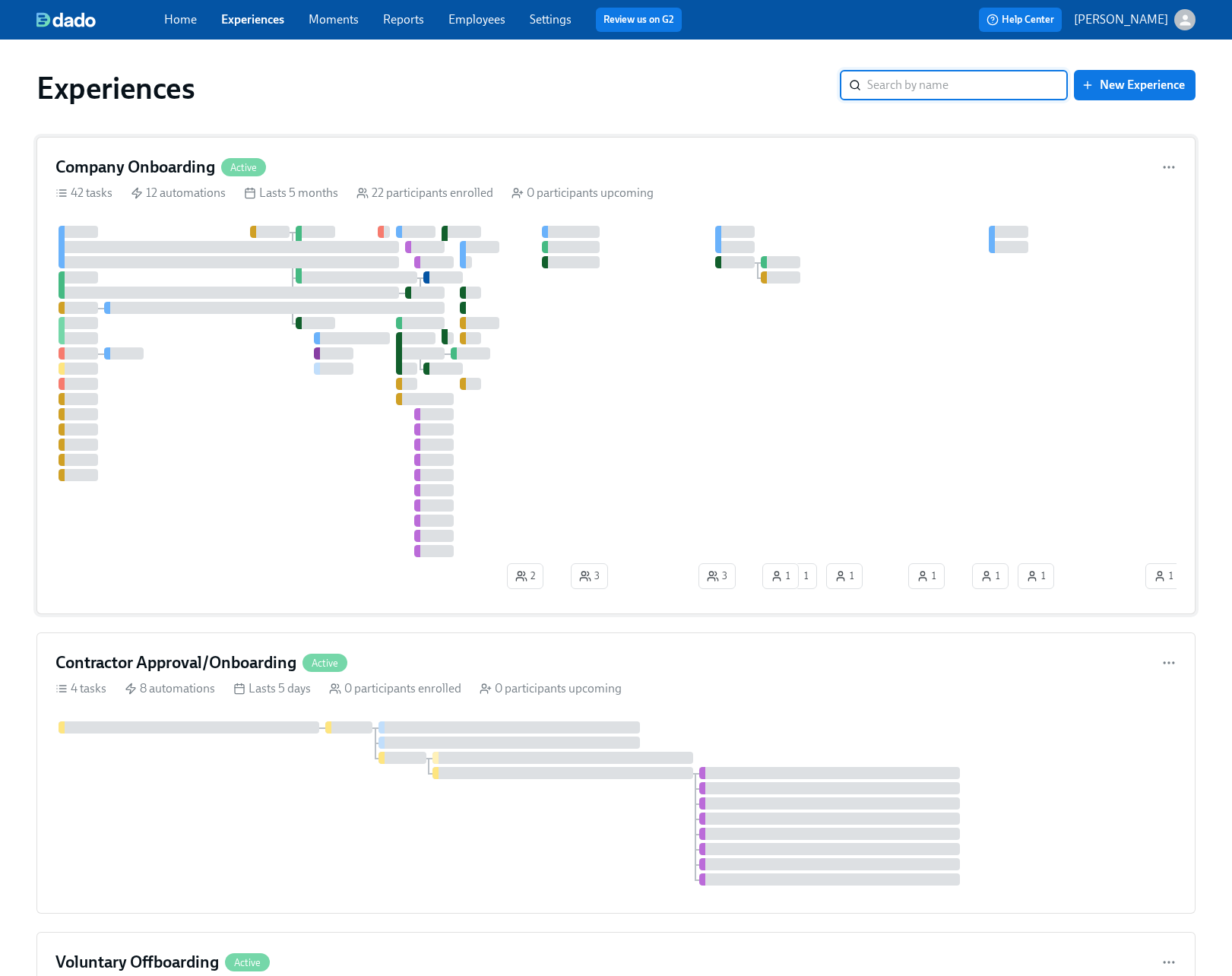
click at [796, 194] on div "42 tasks 12 automations Lasts 5 months 22 participants enrolled 0 participants …" at bounding box center [616, 193] width 1121 height 17
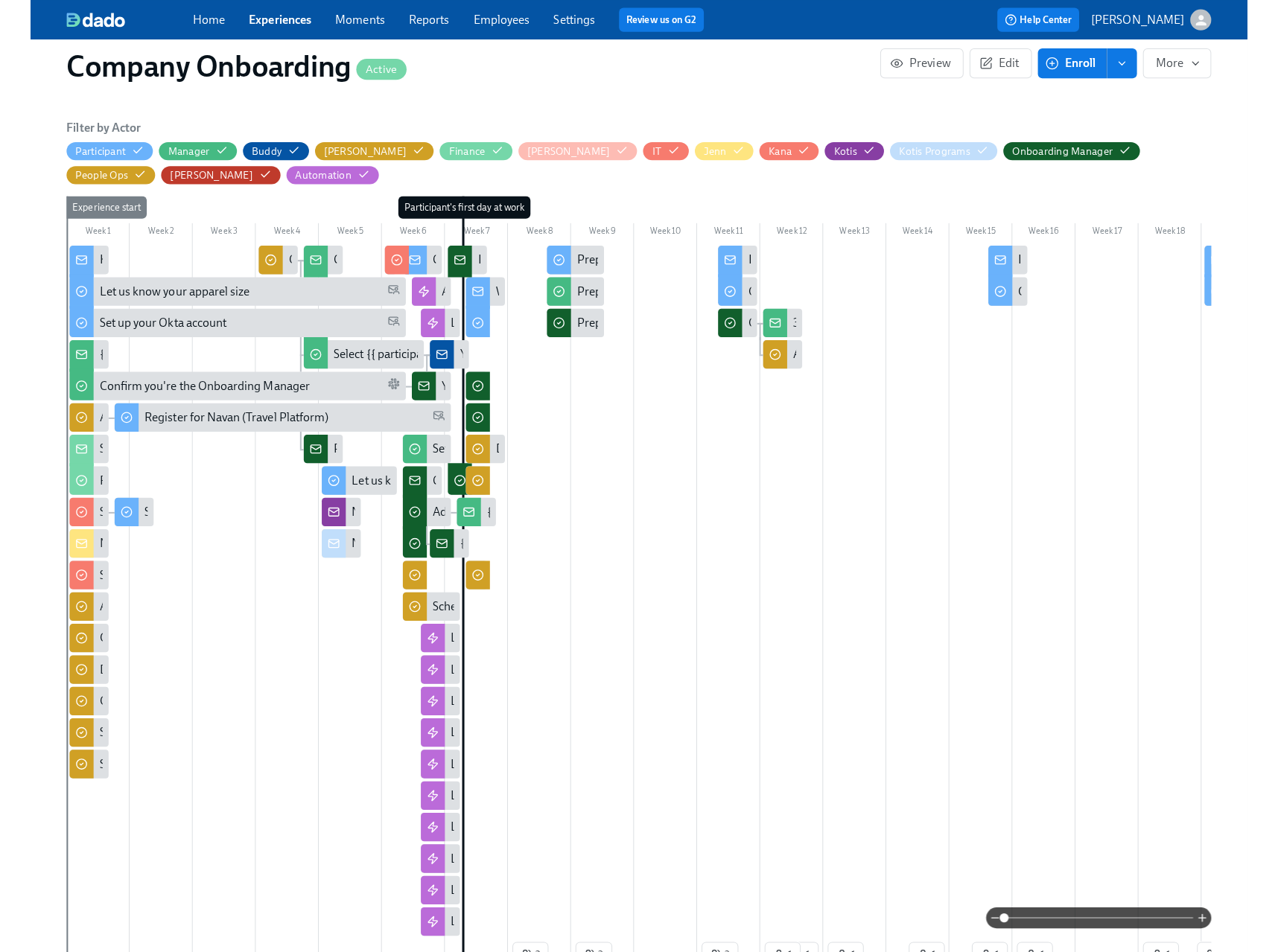
scroll to position [315, 0]
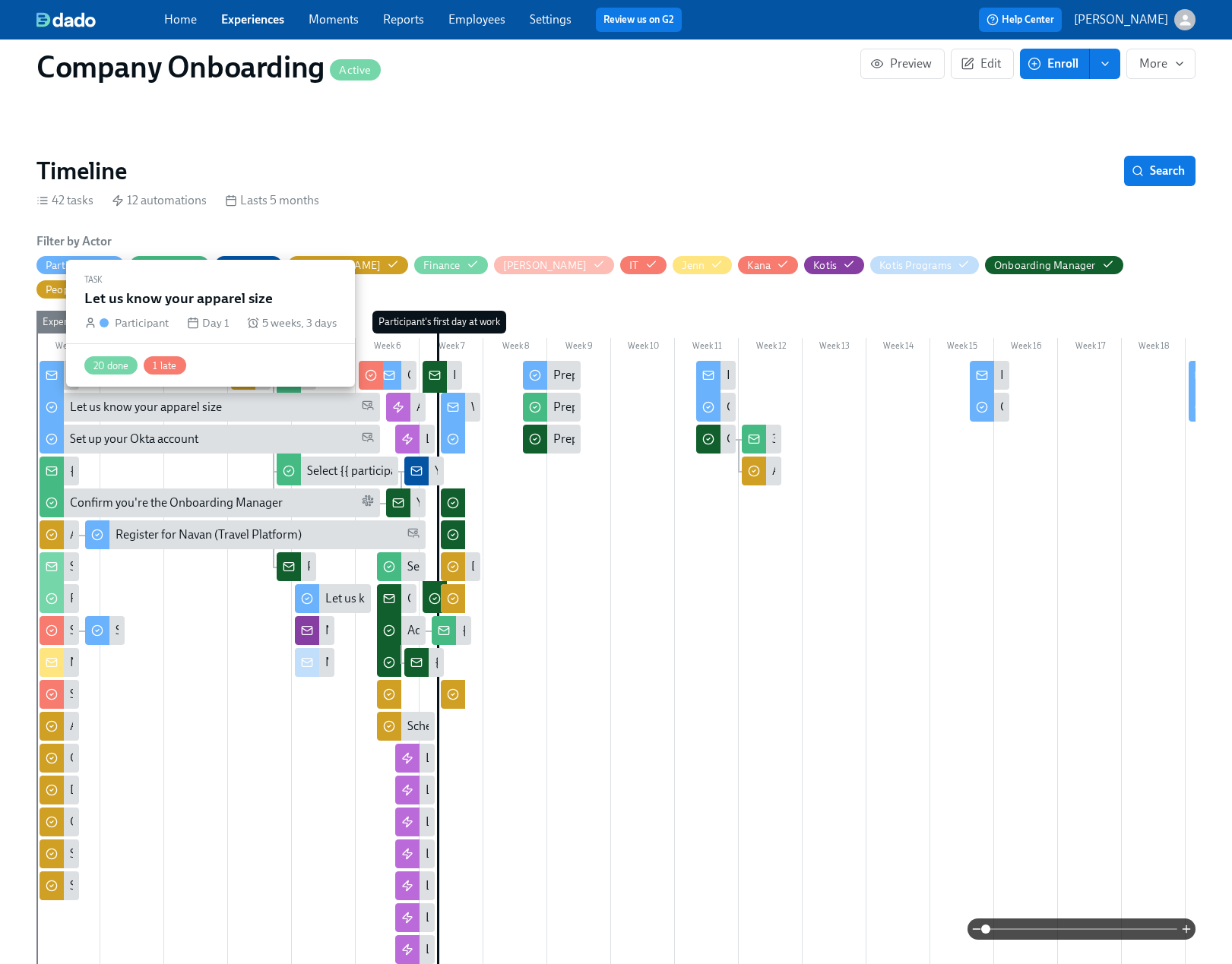
click at [172, 399] on div "Let us know your apparel size" at bounding box center [146, 406] width 152 height 17
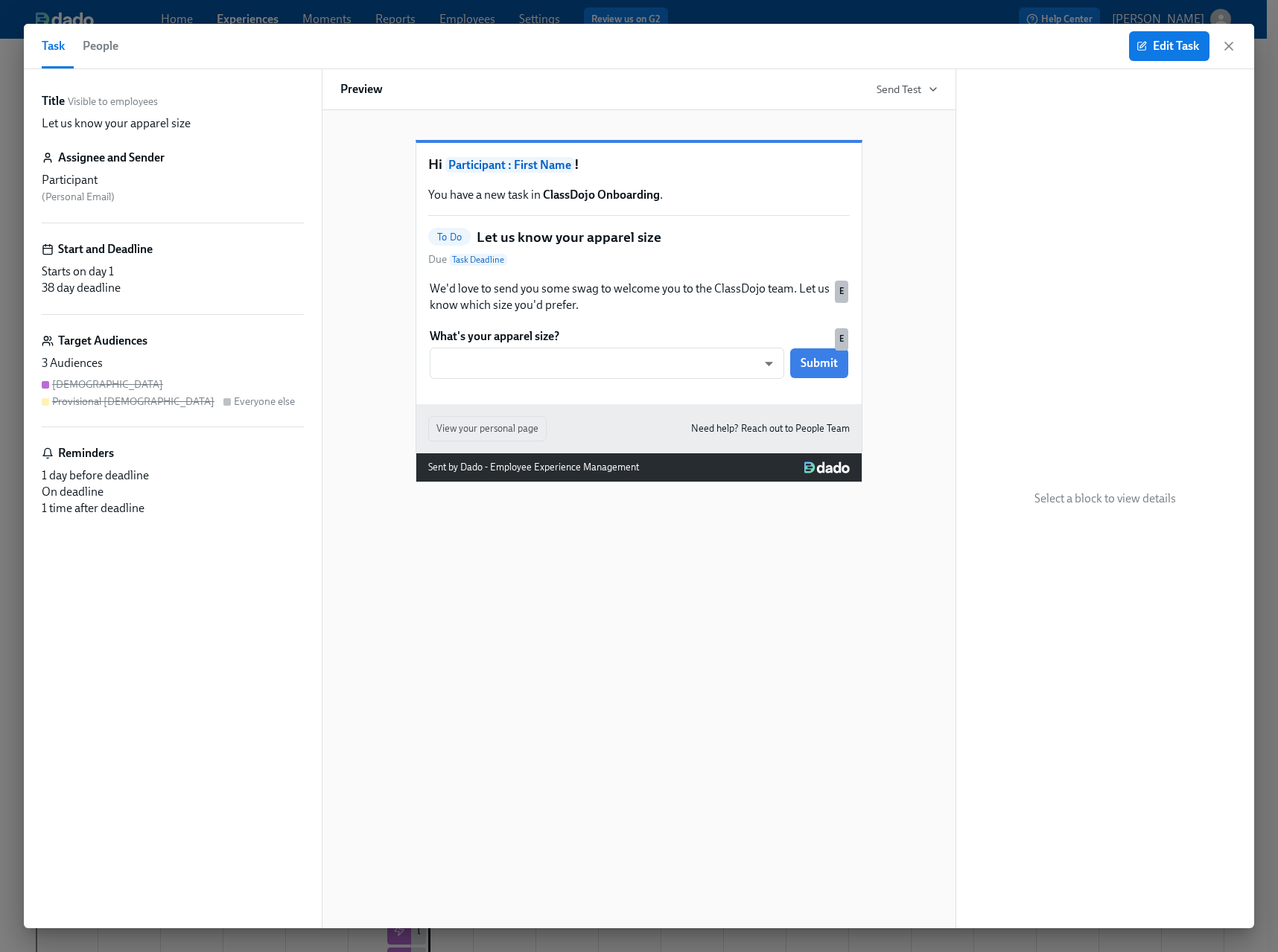
click at [638, 247] on h5 "Let us know your apparel size" at bounding box center [569, 237] width 185 height 19
